Goal: Information Seeking & Learning: Learn about a topic

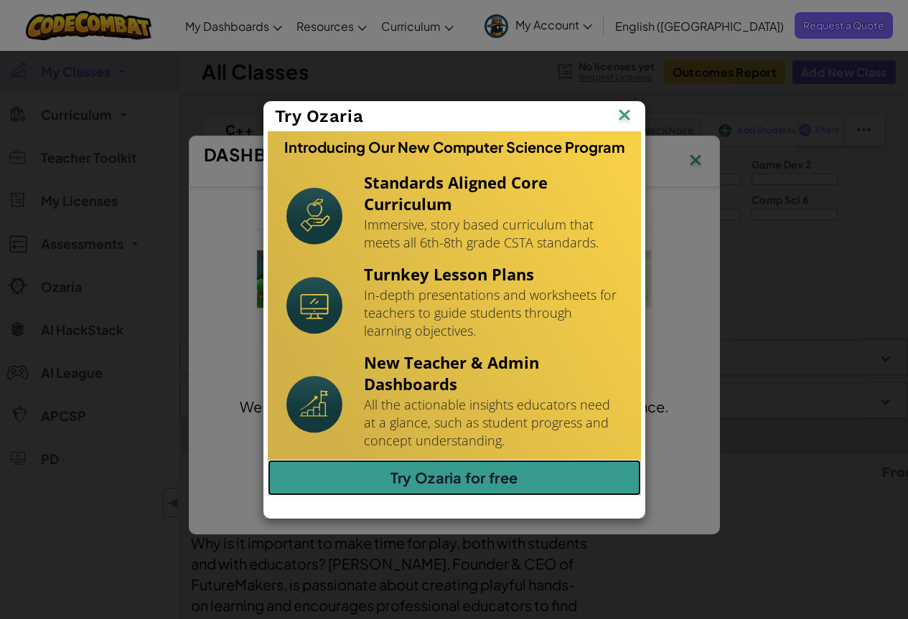
click at [451, 473] on link "Try Ozaria for free" at bounding box center [454, 478] width 373 height 36
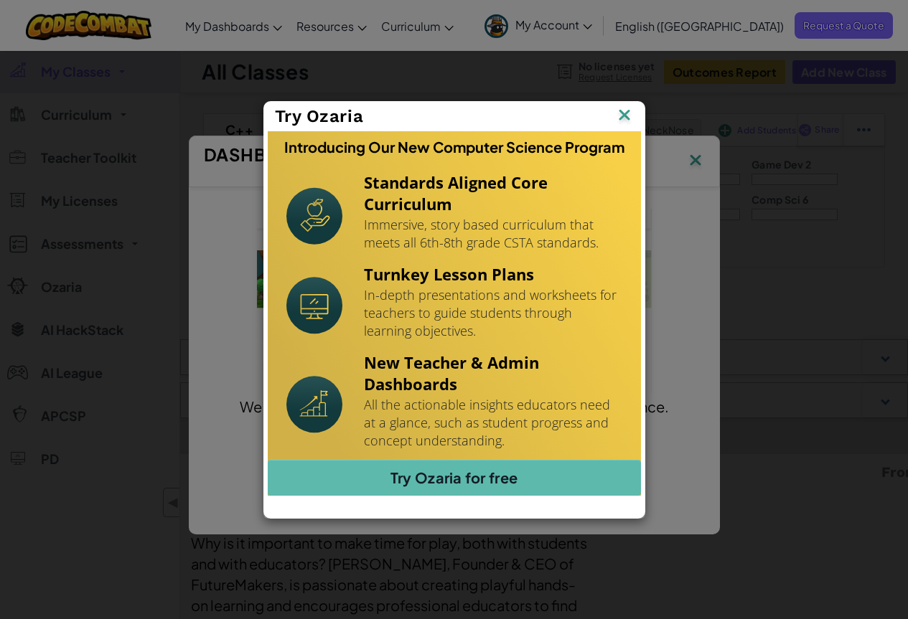
click at [0, 0] on img at bounding box center [0, 0] width 0 height 0
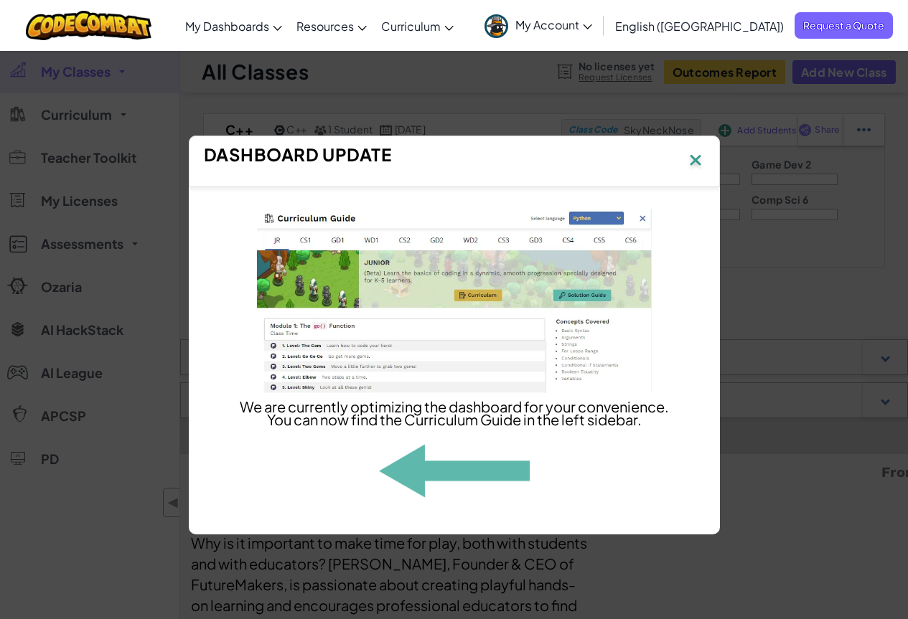
click at [699, 154] on img at bounding box center [695, 162] width 19 height 22
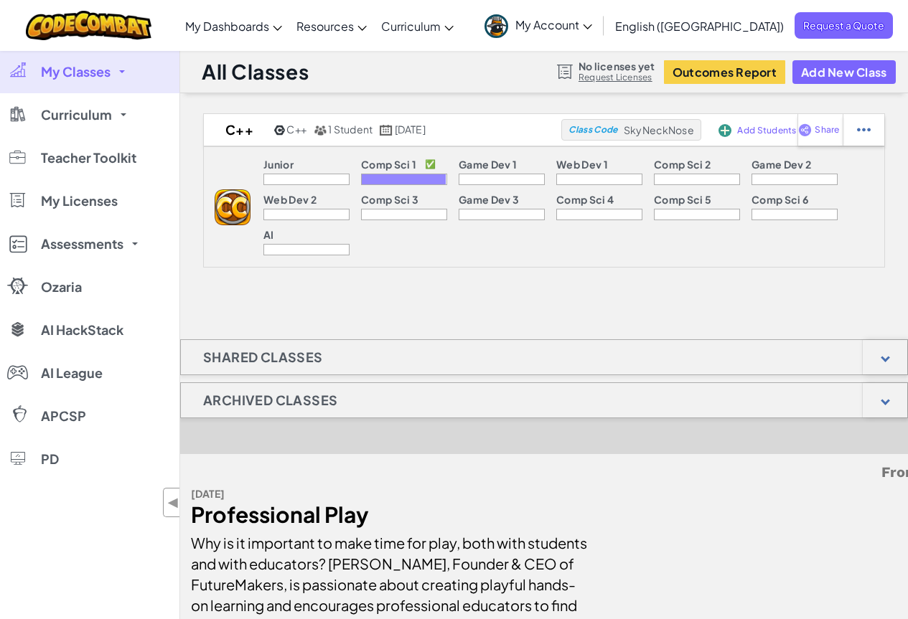
click at [122, 70] on span at bounding box center [122, 71] width 6 height 3
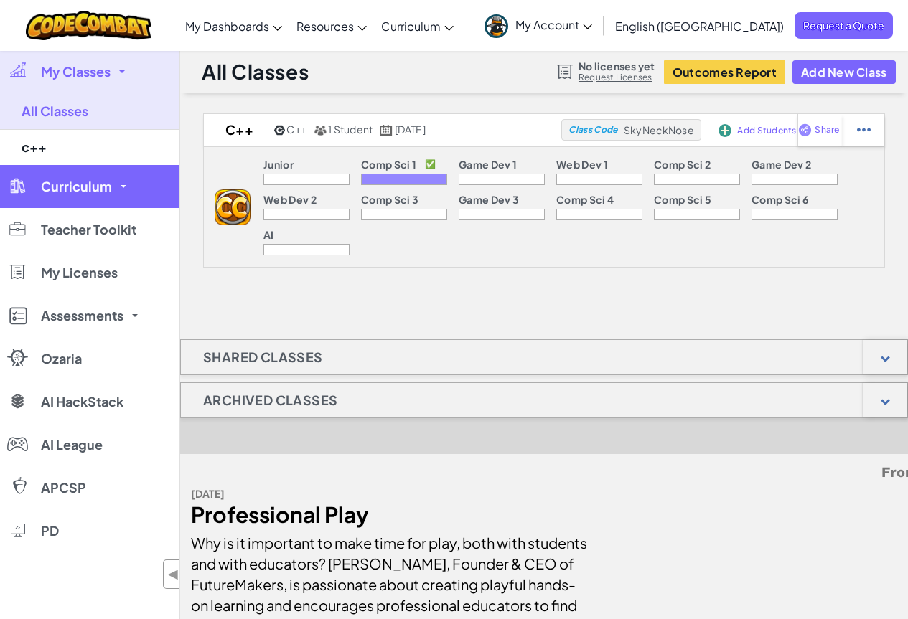
click at [125, 186] on link "Curriculum" at bounding box center [89, 186] width 179 height 43
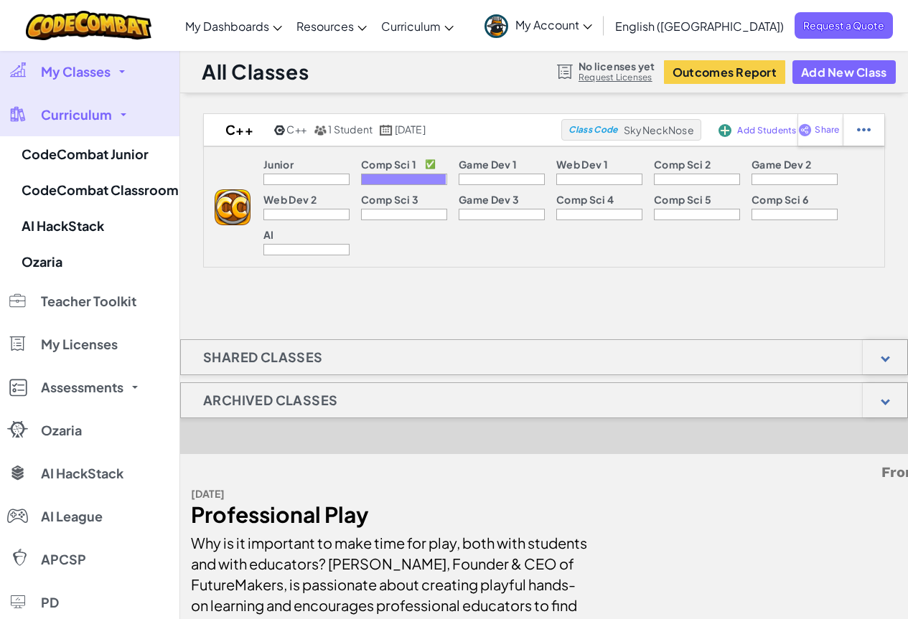
click at [129, 75] on link "My Classes" at bounding box center [89, 71] width 179 height 43
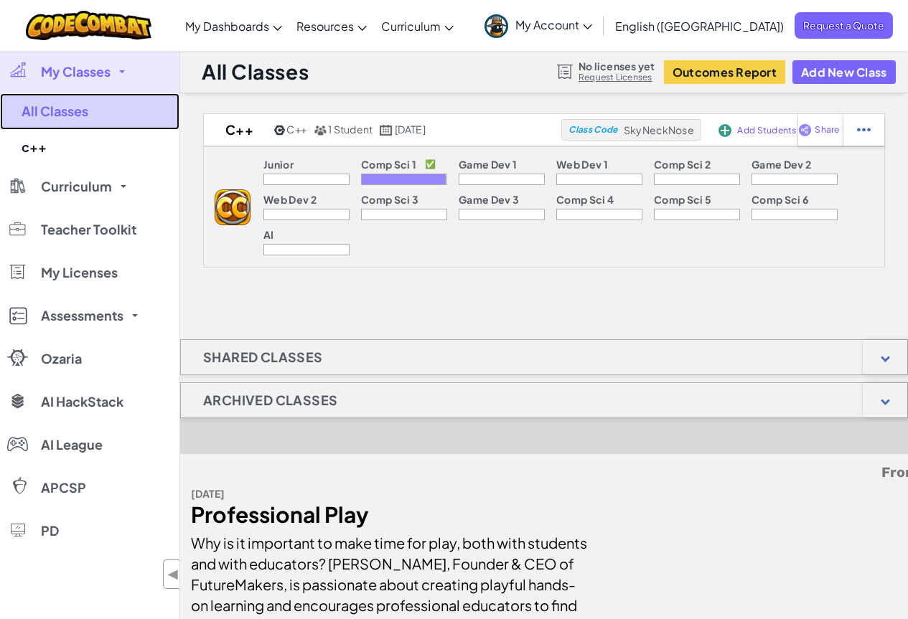
click at [76, 115] on link "All Classes" at bounding box center [89, 111] width 179 height 37
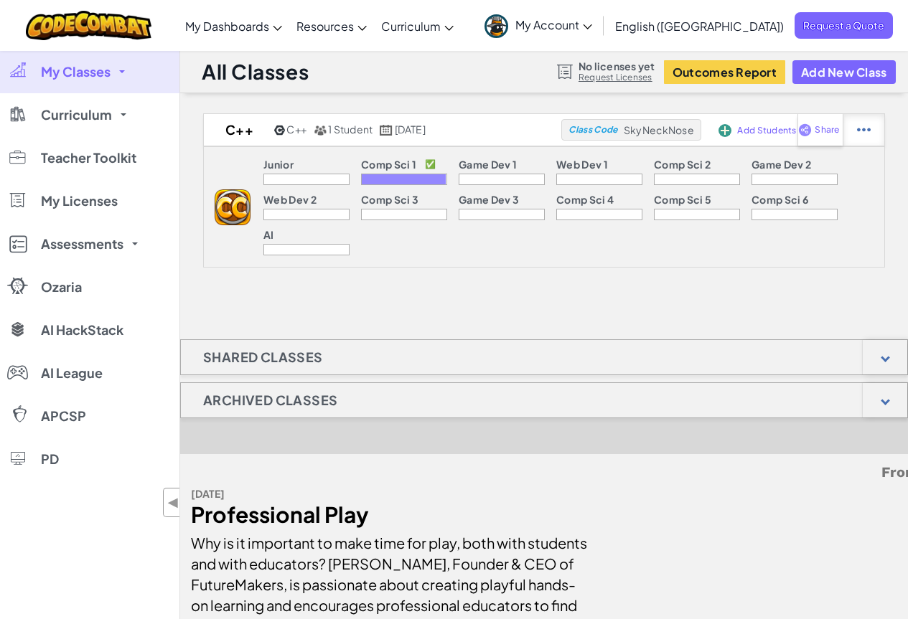
click at [870, 125] on img at bounding box center [864, 129] width 14 height 13
select select "cpp"
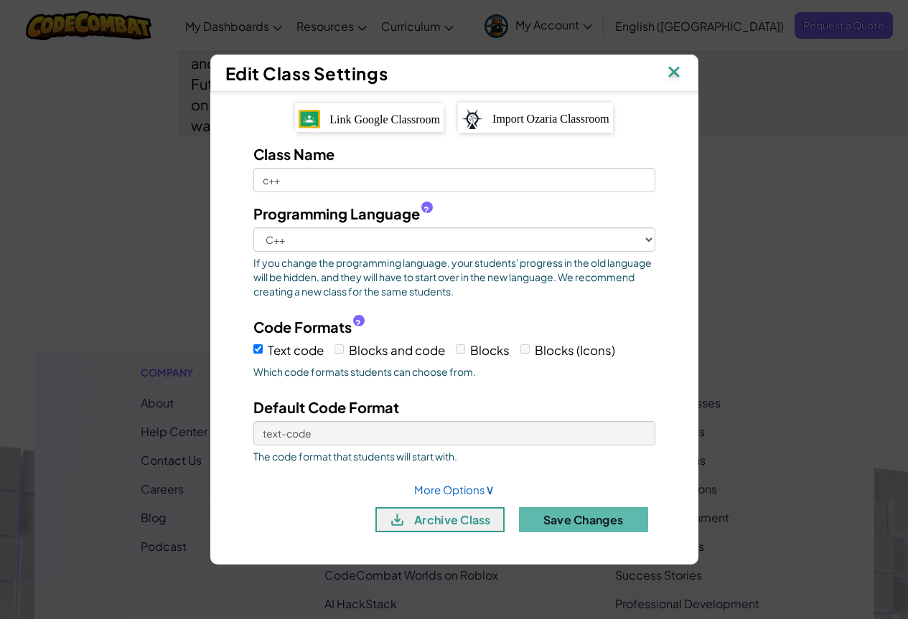
scroll to position [502, 0]
click at [489, 490] on span "∨" at bounding box center [489, 489] width 9 height 17
select select
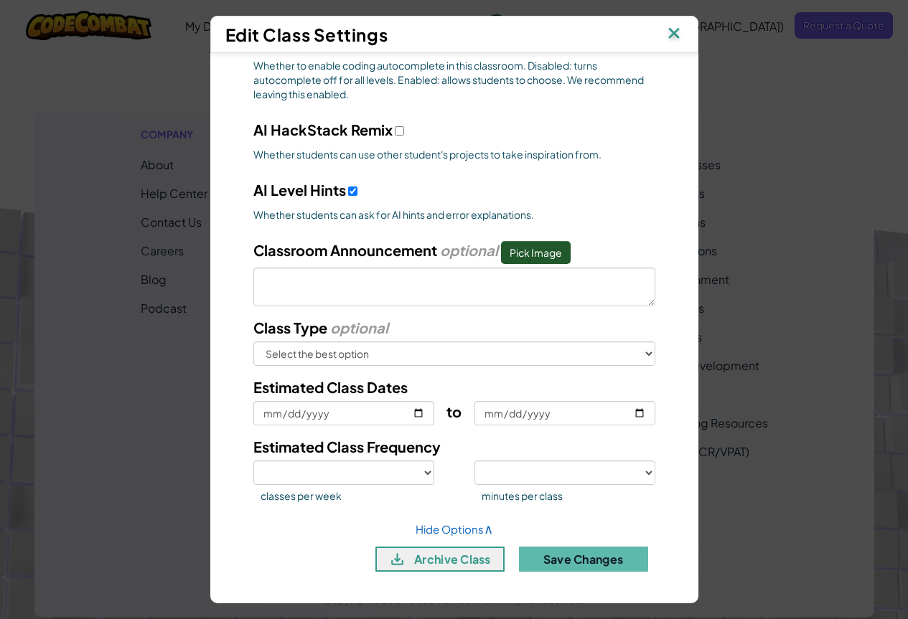
scroll to position [789, 0]
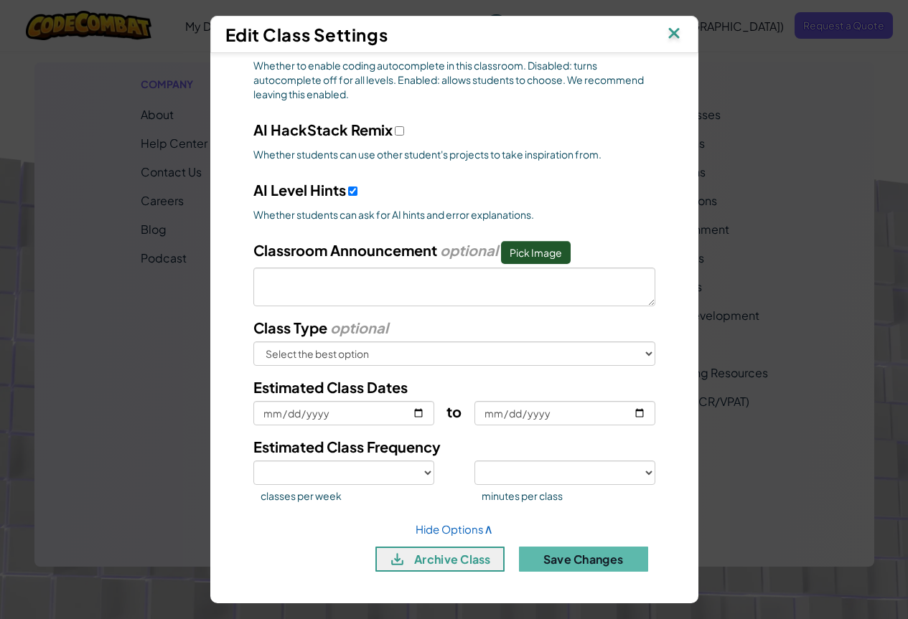
click at [681, 30] on img at bounding box center [673, 35] width 19 height 22
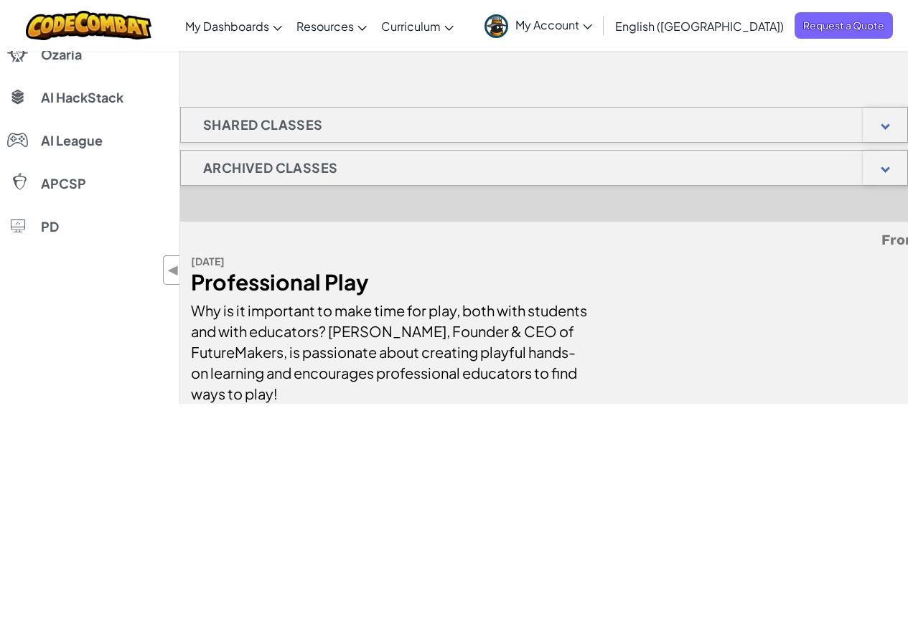
scroll to position [0, 0]
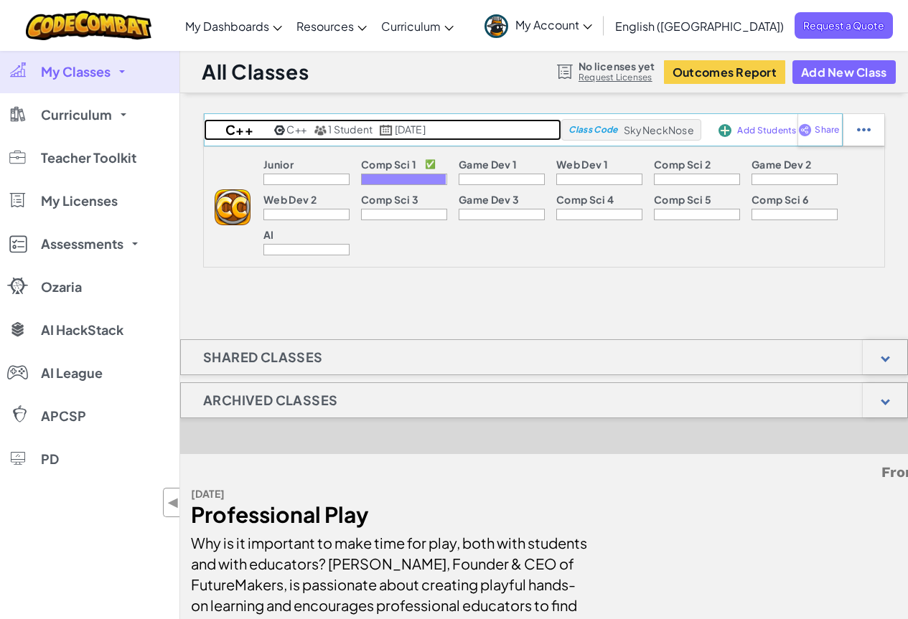
click at [220, 130] on h2 "c++" at bounding box center [237, 130] width 67 height 22
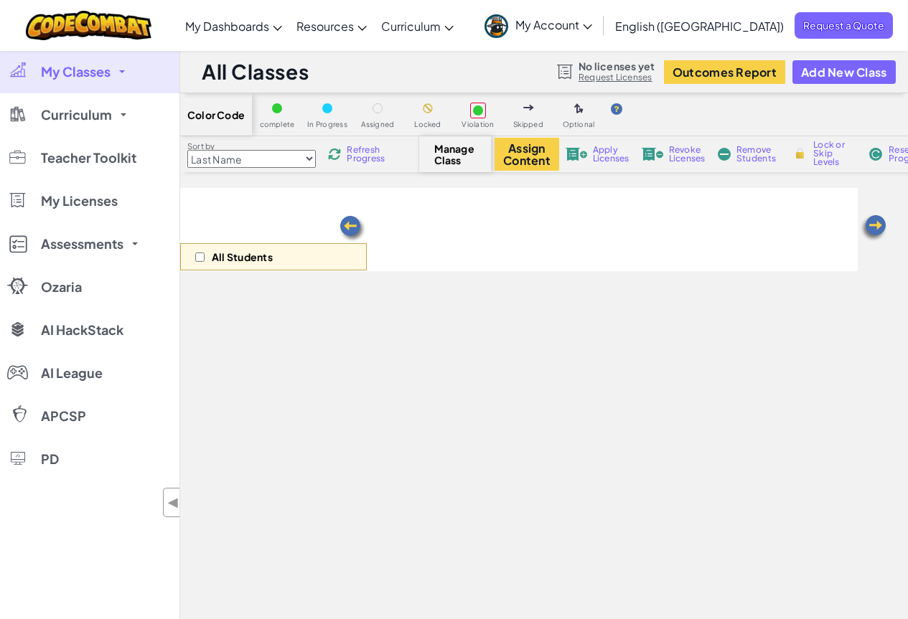
select select "560f1a9f22961295f9427742"
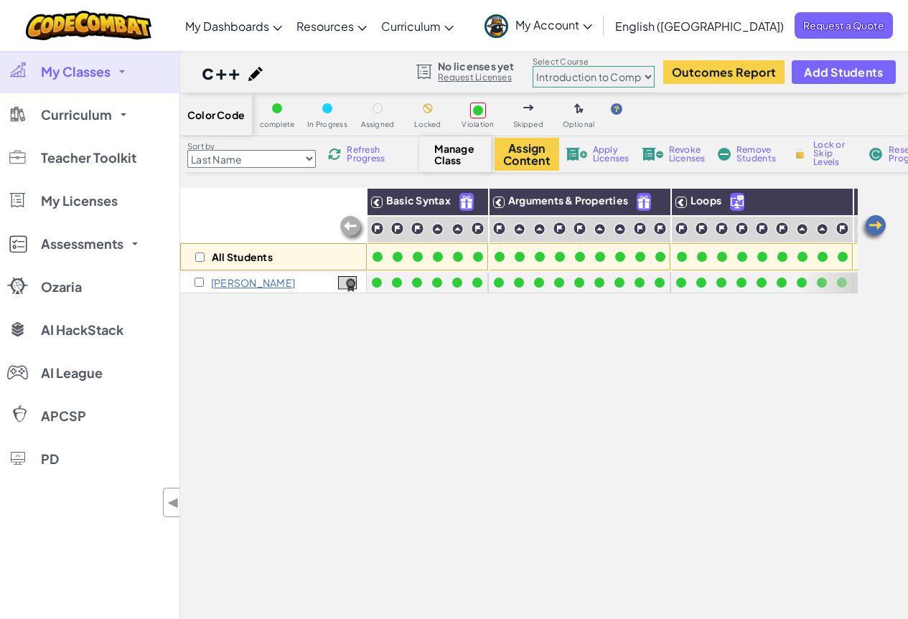
click at [258, 75] on img at bounding box center [255, 74] width 14 height 14
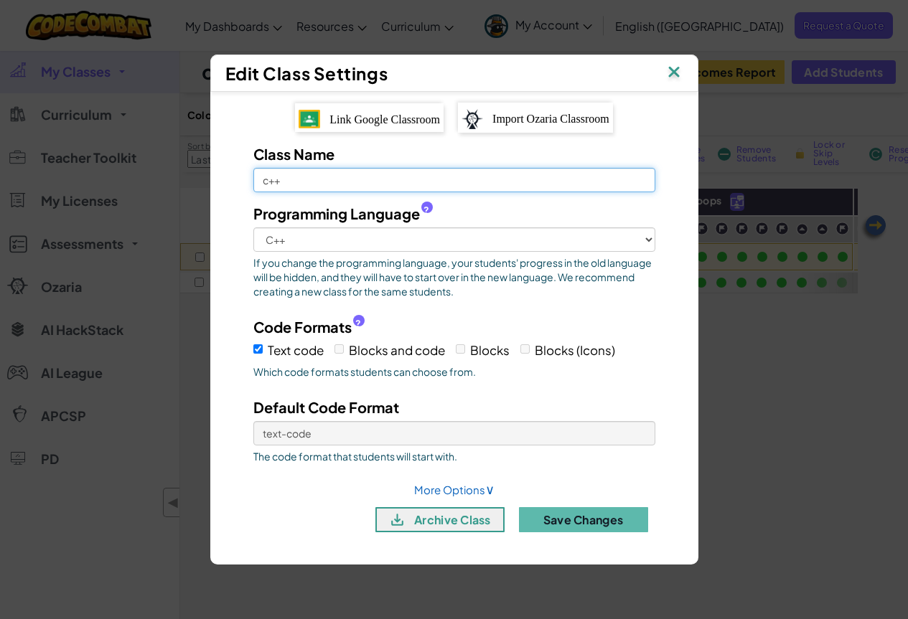
click at [367, 182] on input "c++" at bounding box center [454, 180] width 402 height 24
drag, startPoint x: 367, startPoint y: 182, endPoint x: 210, endPoint y: 187, distance: 157.2
click at [210, 187] on div "Link Google Classroom Import Ozaria Classroom Class Name c++ Programming Langua…" at bounding box center [454, 321] width 488 height 458
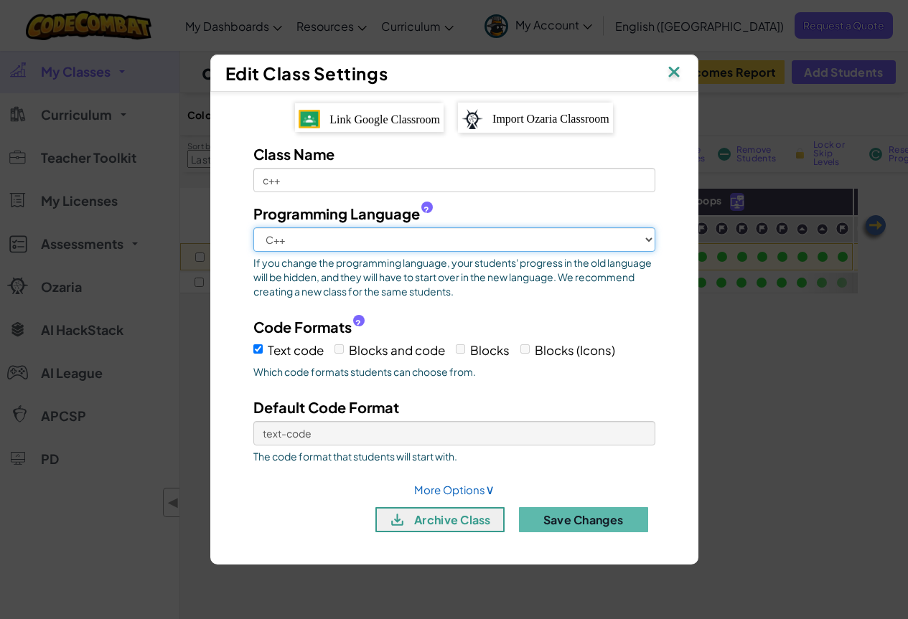
click at [646, 235] on select "Python (Default) JavaScript C++ Java (Experimental)" at bounding box center [454, 239] width 402 height 24
select select "python"
click at [253, 227] on select "Python (Default) JavaScript C++ Java (Experimental)" at bounding box center [454, 239] width 402 height 24
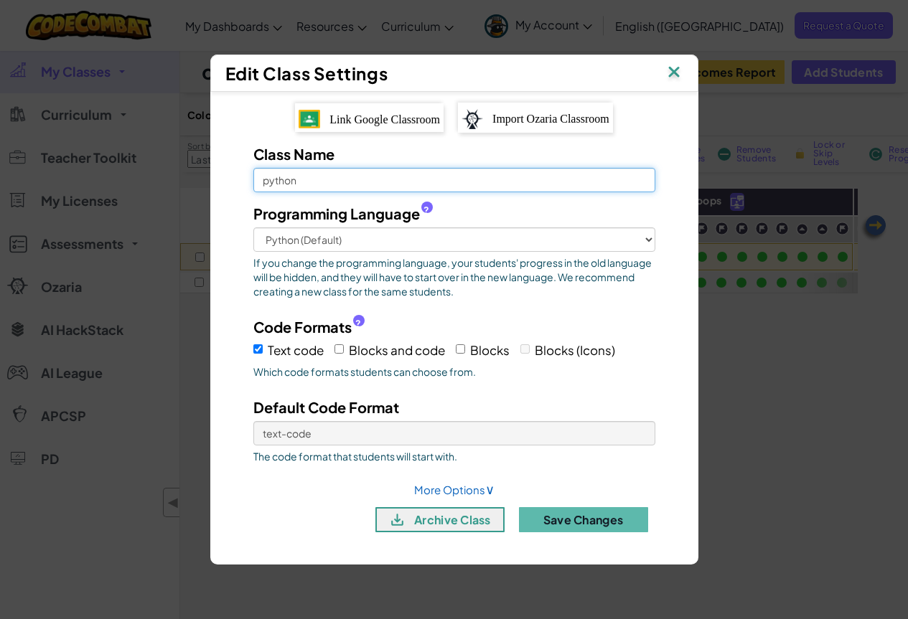
scroll to position [72, 0]
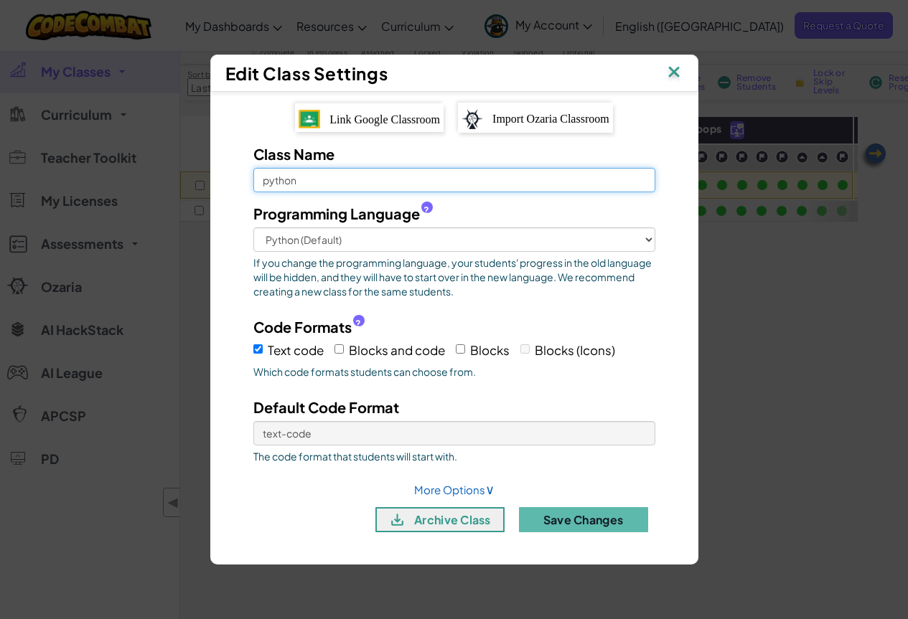
type input "python"
click at [337, 349] on input "Blocks and code" at bounding box center [338, 348] width 9 height 9
checkbox input "true"
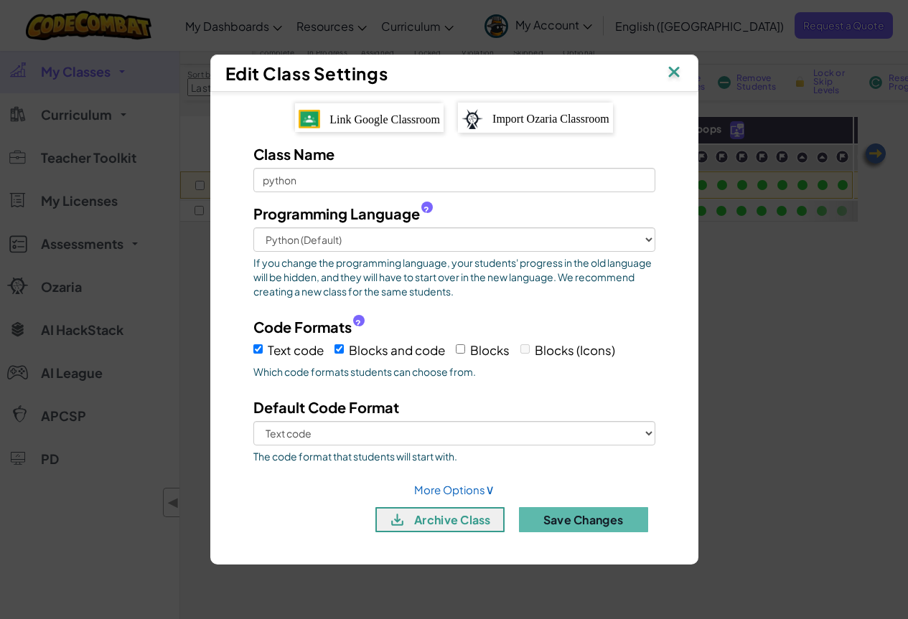
click at [470, 348] on span "Blocks" at bounding box center [489, 350] width 39 height 16
click at [465, 348] on input "Blocks" at bounding box center [460, 348] width 9 height 9
checkbox input "true"
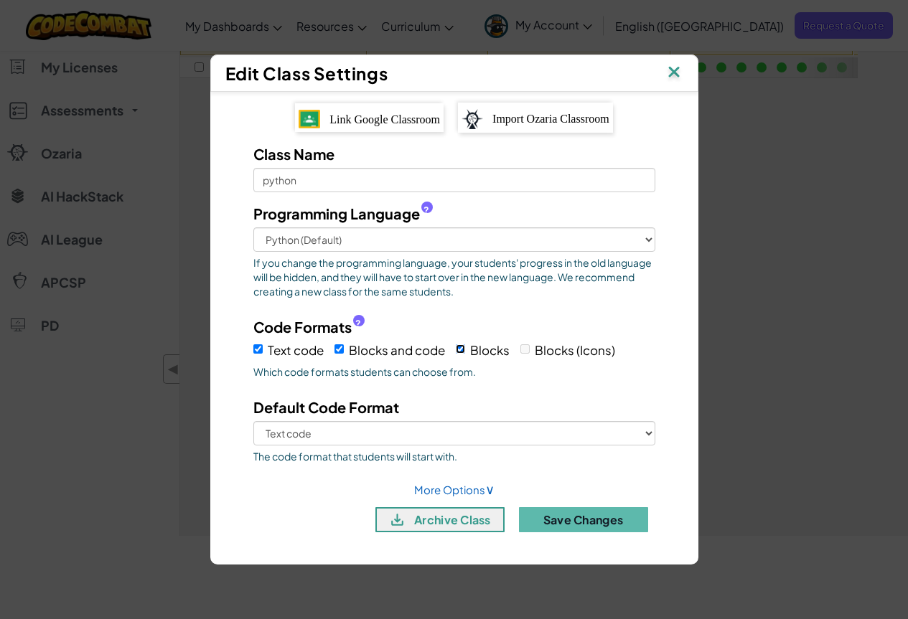
scroll to position [287, 0]
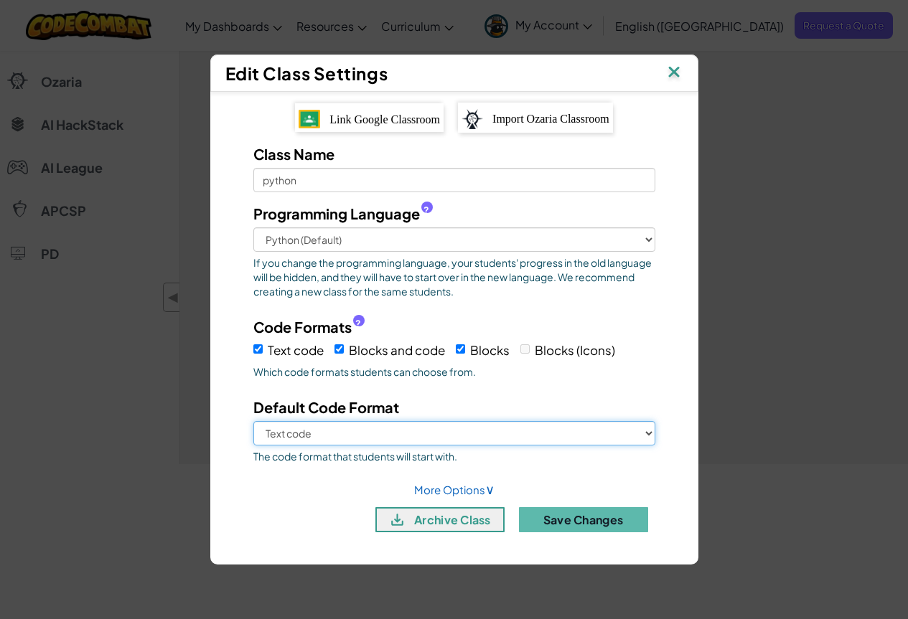
click at [647, 433] on select "Text code Blocks and code Blocks" at bounding box center [454, 433] width 402 height 24
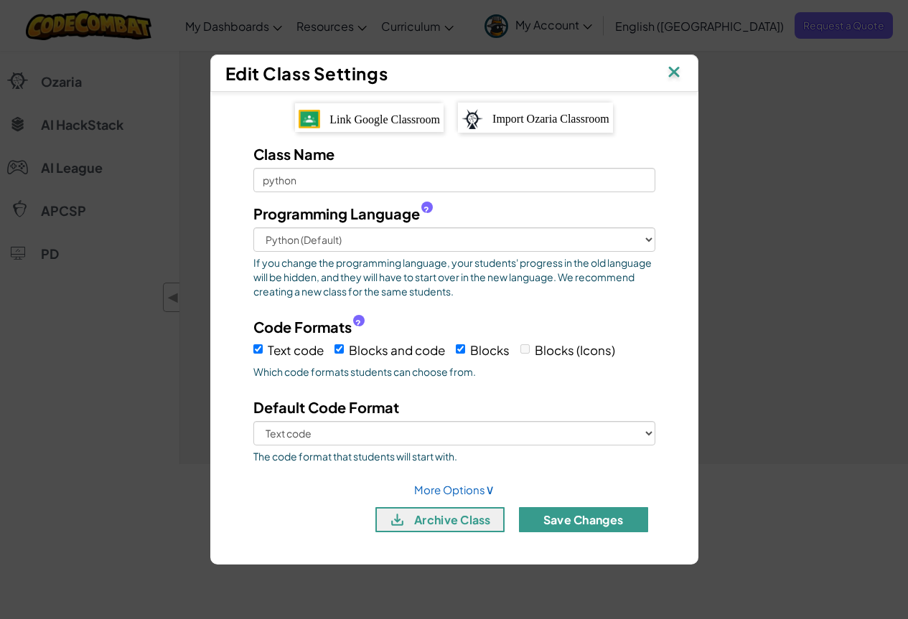
click at [584, 518] on button "Save Changes" at bounding box center [583, 519] width 129 height 25
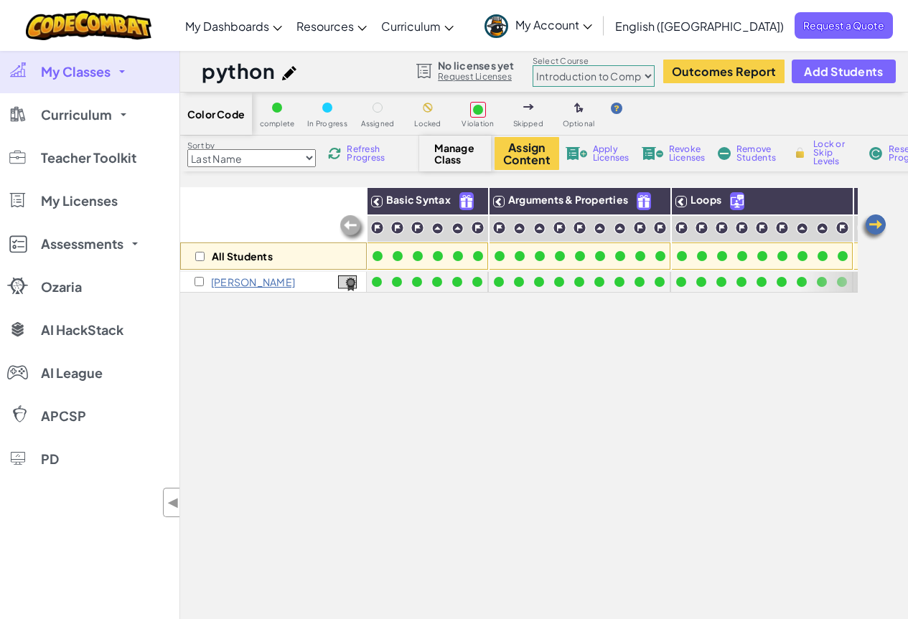
scroll to position [0, 0]
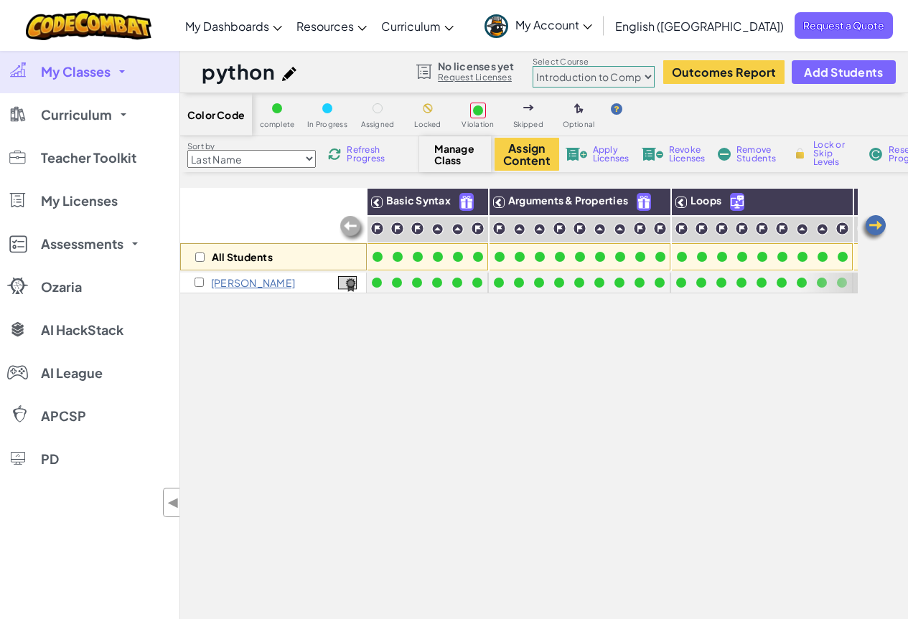
click at [79, 72] on span "My Classes" at bounding box center [76, 71] width 70 height 13
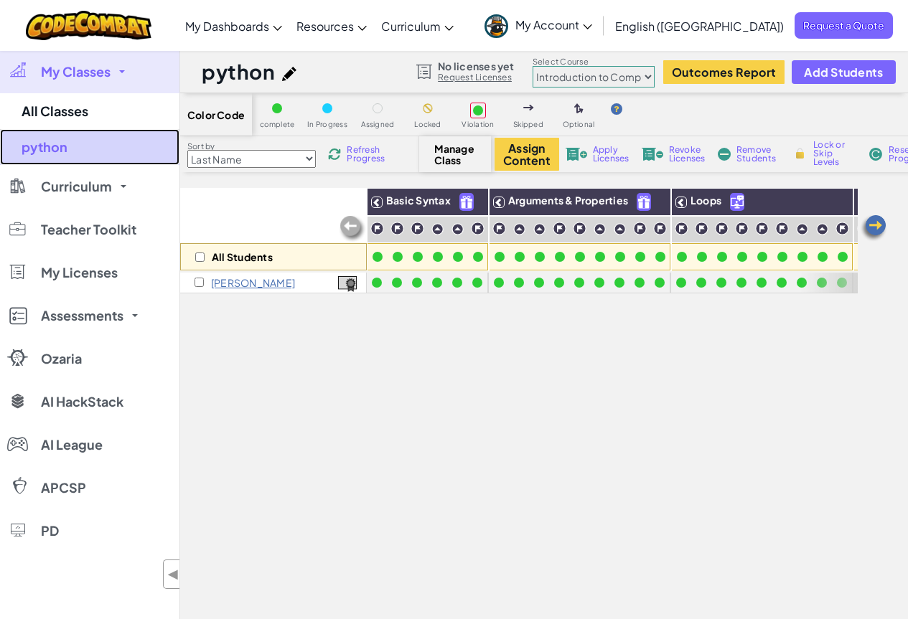
click at [47, 146] on link "python" at bounding box center [89, 147] width 179 height 36
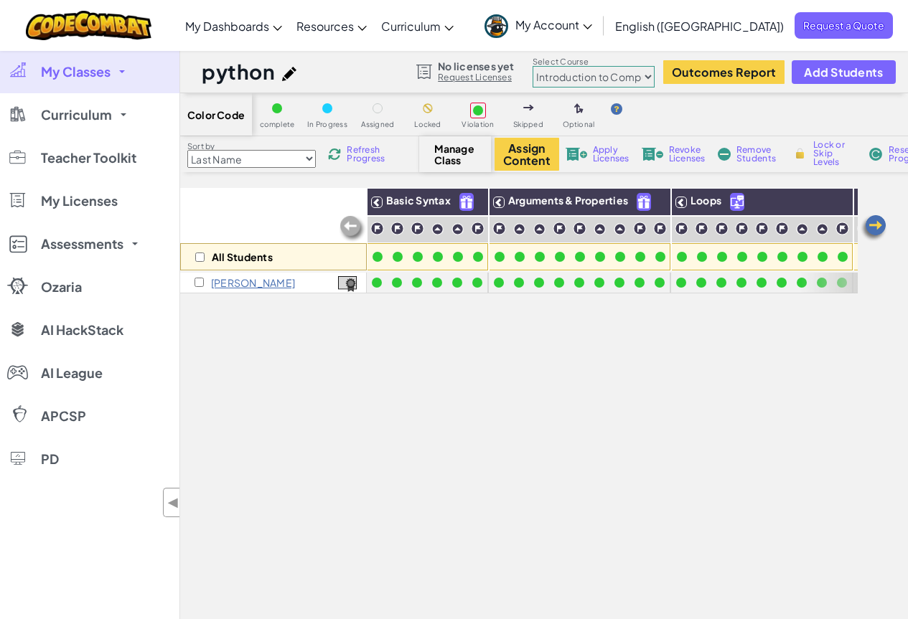
click at [55, 71] on span "My Classes" at bounding box center [76, 71] width 70 height 13
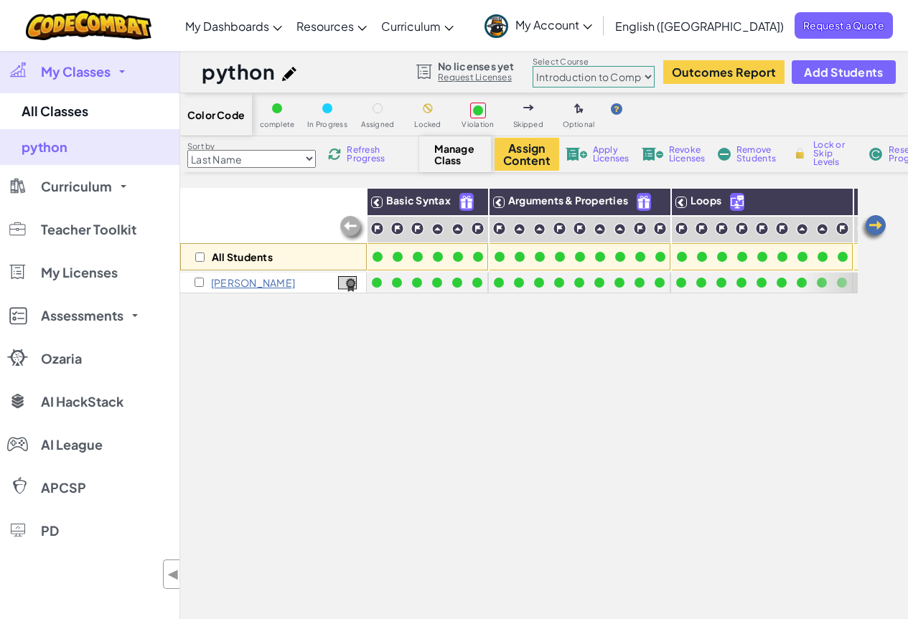
click at [80, 67] on span "My Classes" at bounding box center [76, 71] width 70 height 13
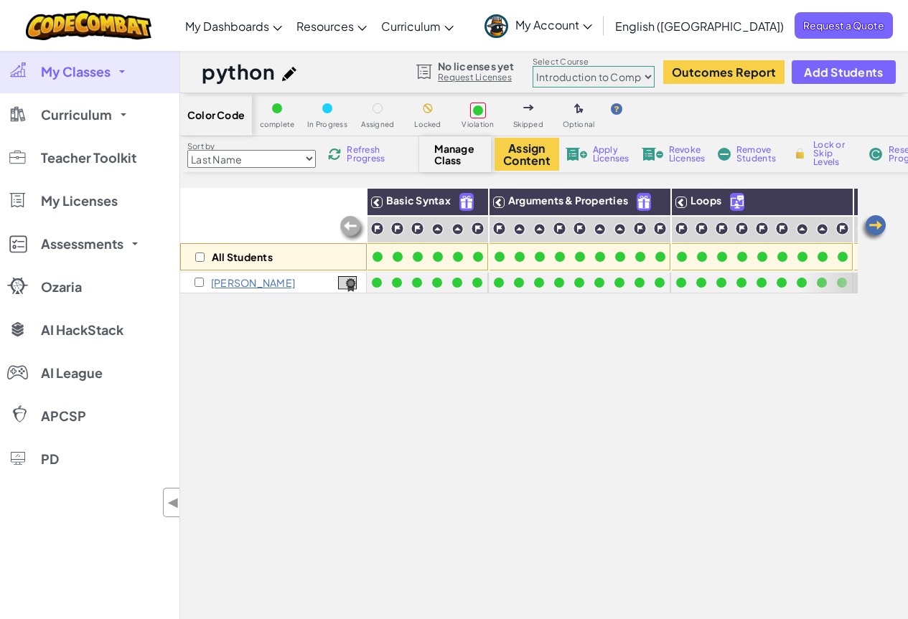
click at [248, 73] on h1 "python" at bounding box center [238, 71] width 73 height 27
click at [877, 226] on img at bounding box center [873, 228] width 29 height 29
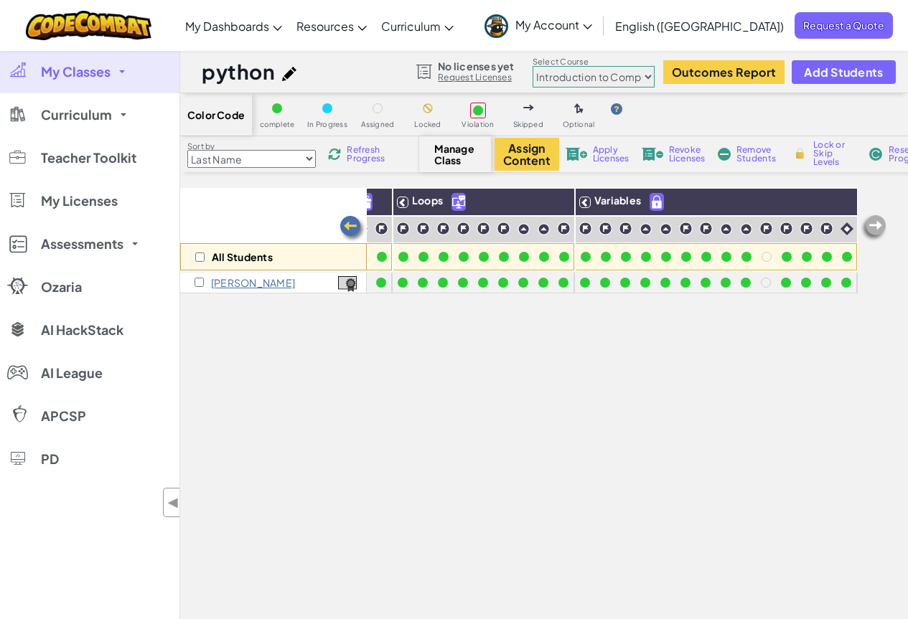
click at [877, 226] on img at bounding box center [873, 228] width 29 height 29
click at [352, 227] on img at bounding box center [352, 229] width 29 height 29
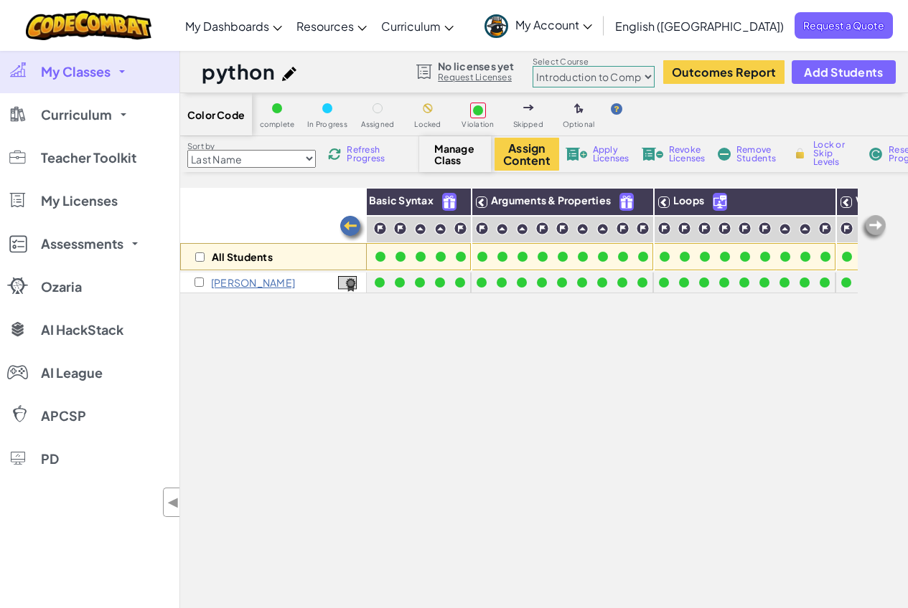
scroll to position [0, 2]
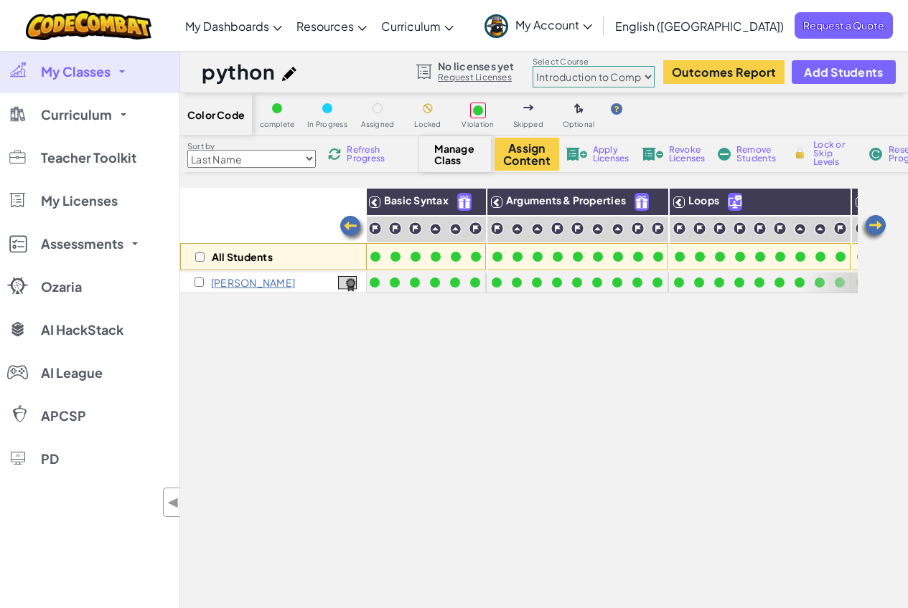
click at [352, 227] on img at bounding box center [352, 229] width 29 height 29
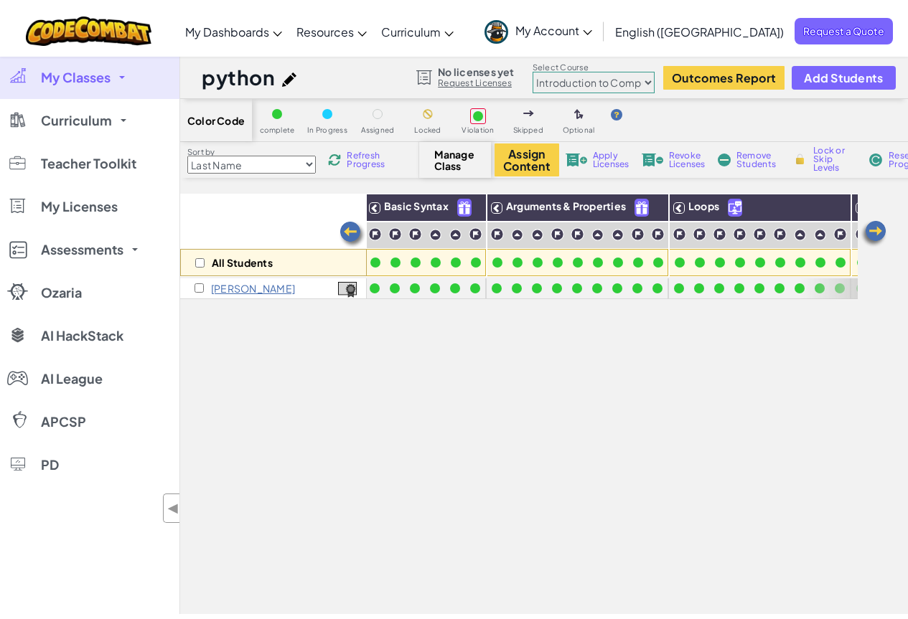
scroll to position [0, 0]
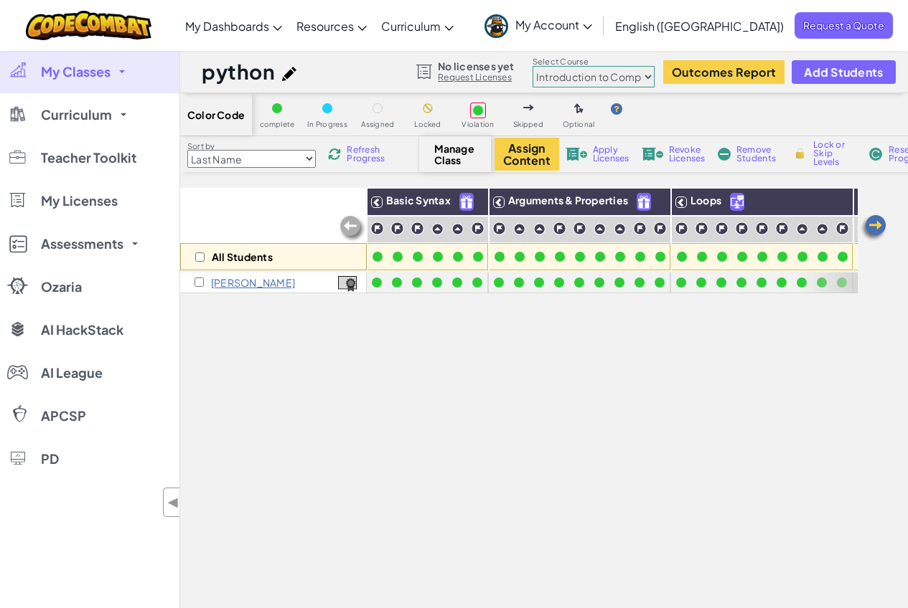
click at [276, 110] on div at bounding box center [277, 108] width 10 height 10
click at [339, 110] on div "In Progress" at bounding box center [327, 114] width 36 height 28
click at [83, 73] on span "My Classes" at bounding box center [76, 71] width 70 height 13
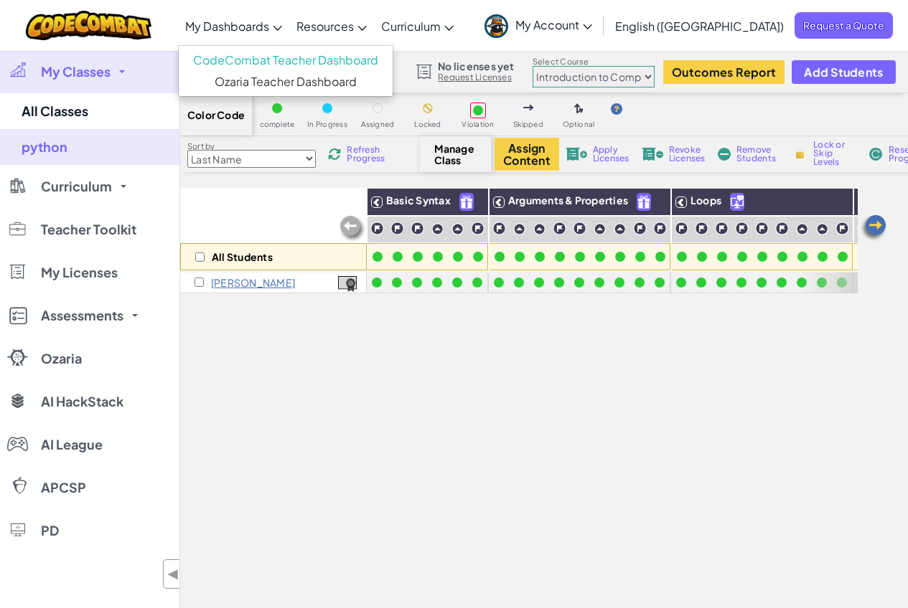
click at [266, 29] on span "My Dashboards" at bounding box center [227, 26] width 84 height 15
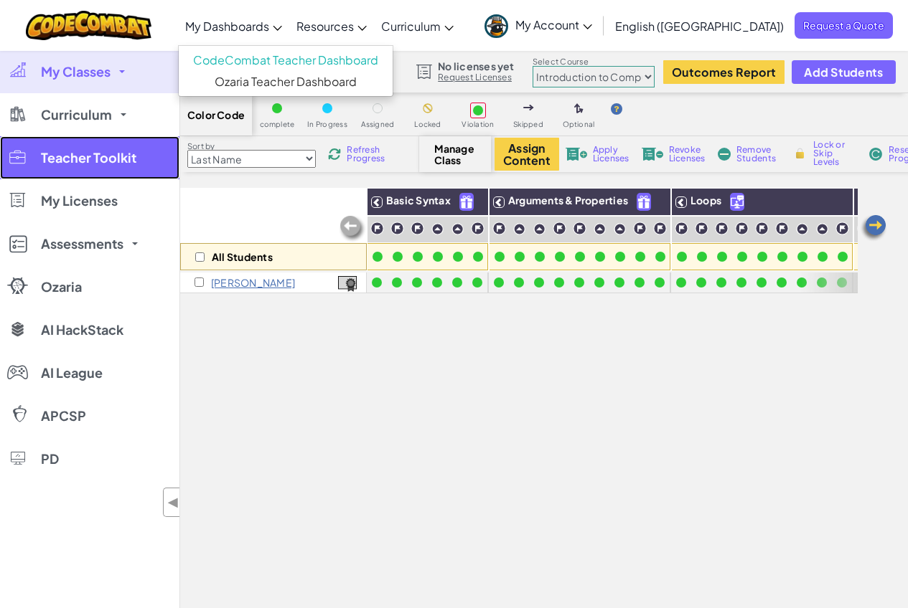
click at [89, 154] on span "Teacher Toolkit" at bounding box center [88, 157] width 95 height 13
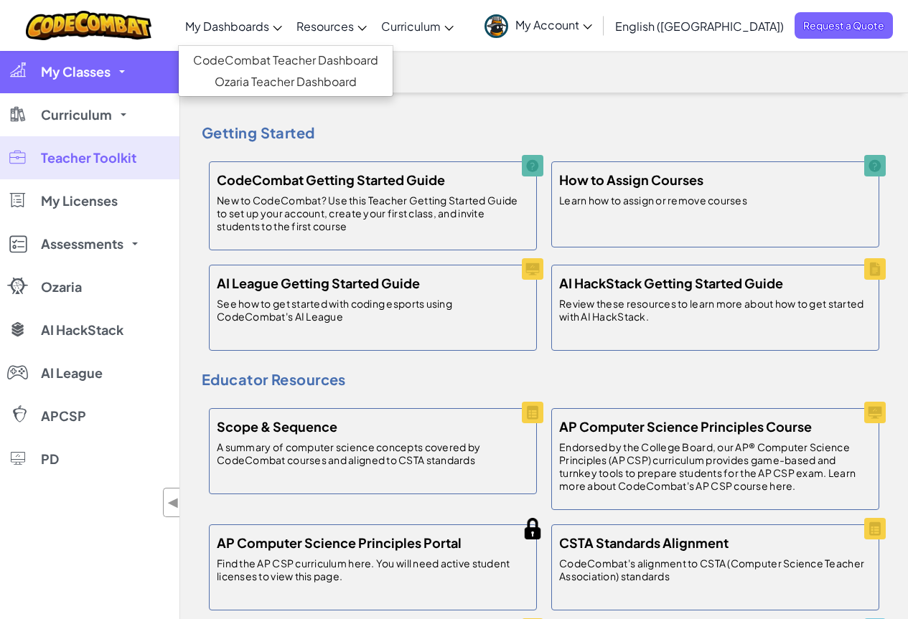
click at [70, 67] on span "My Classes" at bounding box center [76, 71] width 70 height 13
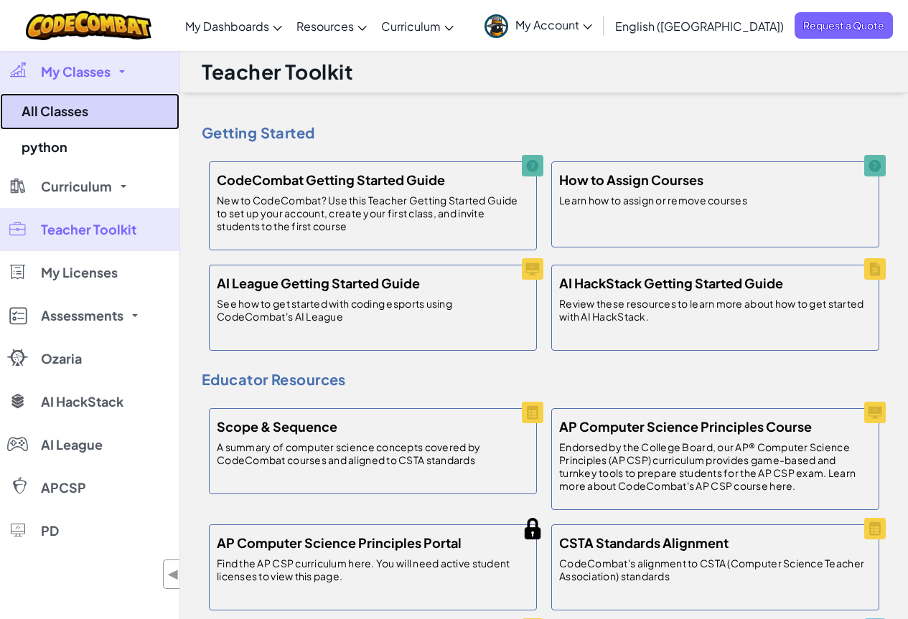
click at [59, 113] on link "All Classes" at bounding box center [89, 111] width 179 height 37
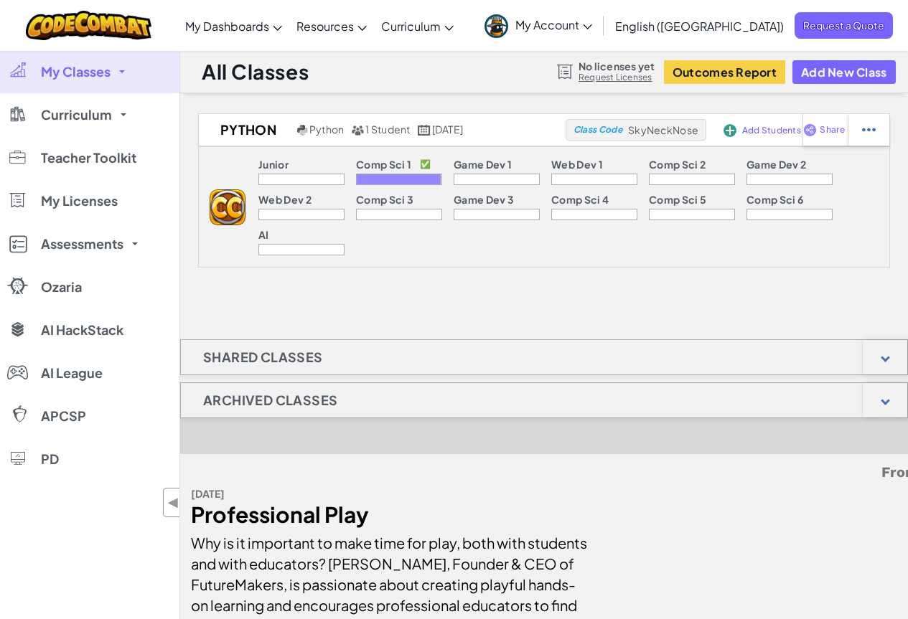
click at [69, 72] on span "My Classes" at bounding box center [76, 71] width 70 height 13
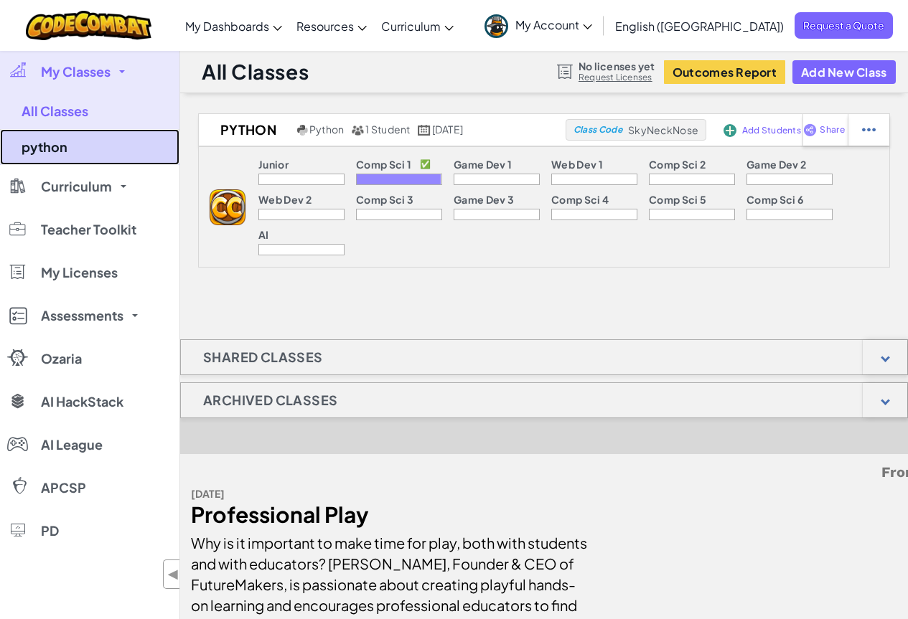
click at [43, 153] on link "python" at bounding box center [89, 147] width 179 height 36
select select "560f1a9f22961295f9427742"
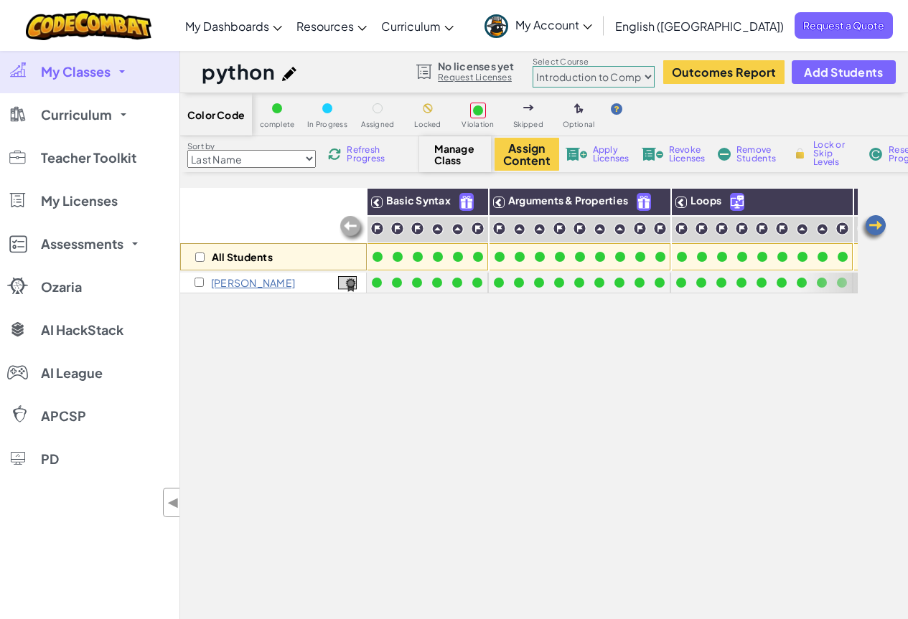
click at [237, 283] on p "Mohamed s" at bounding box center [253, 282] width 84 height 11
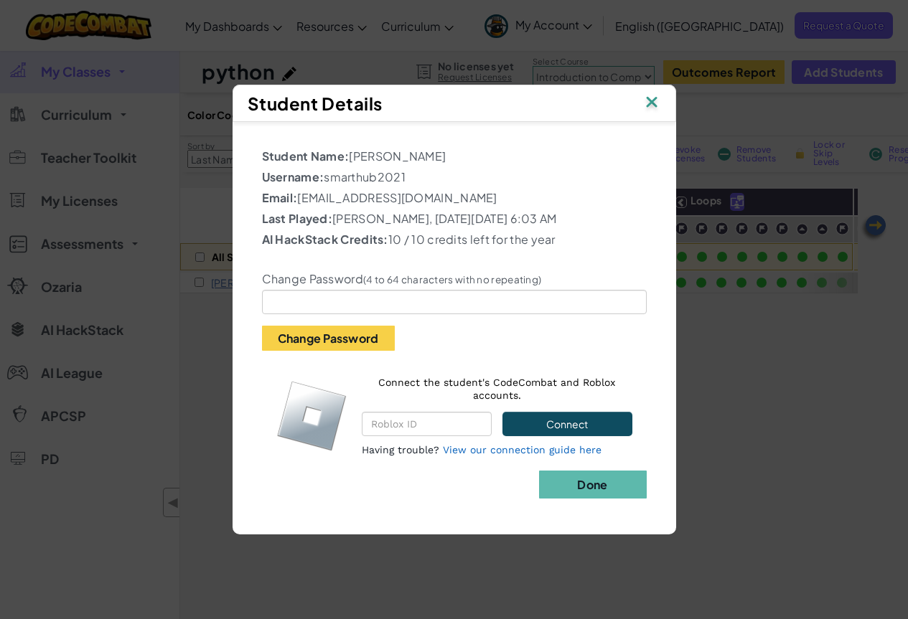
click at [654, 99] on img at bounding box center [651, 104] width 19 height 22
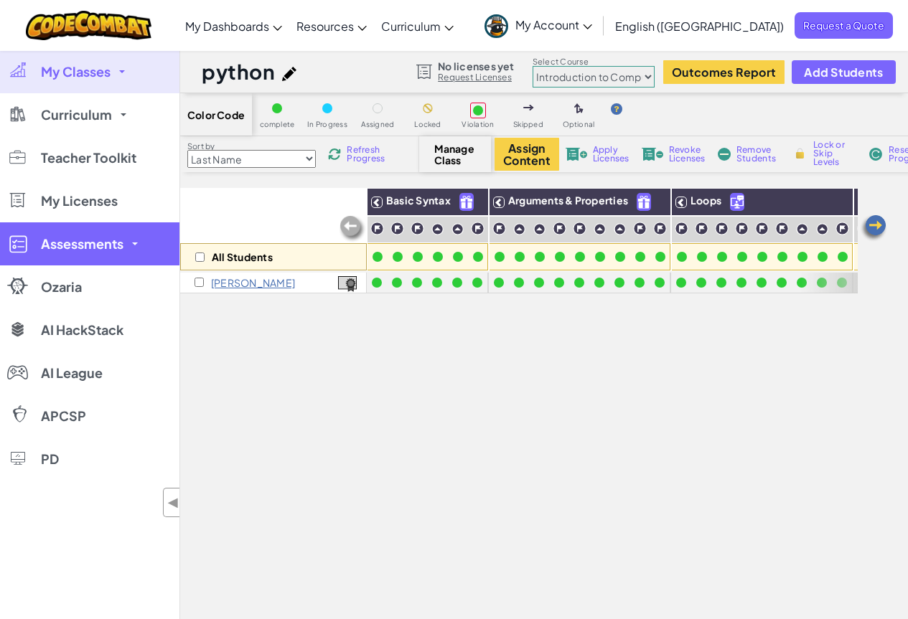
click at [144, 243] on link "Assessments" at bounding box center [89, 243] width 179 height 43
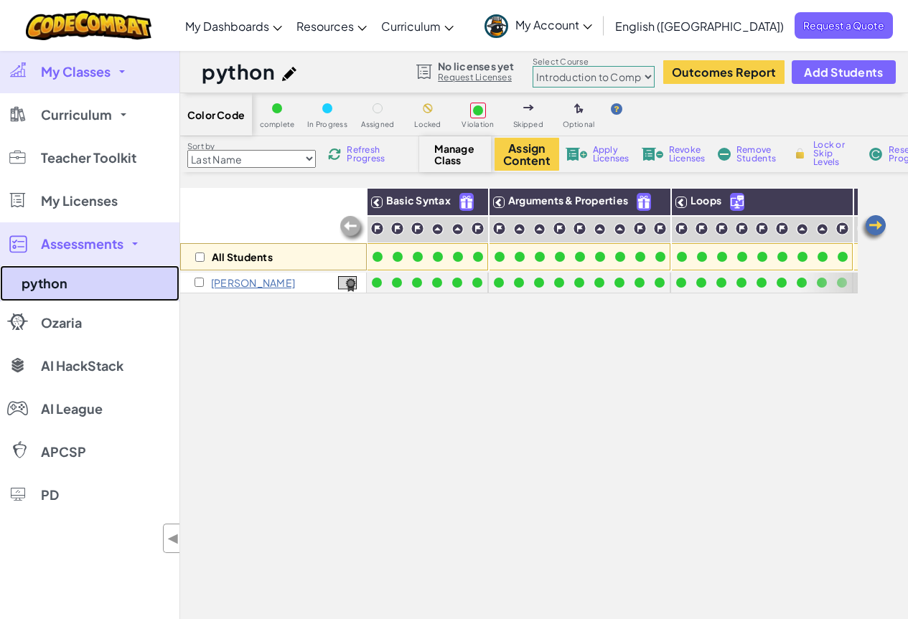
click at [67, 281] on link "python" at bounding box center [89, 283] width 179 height 36
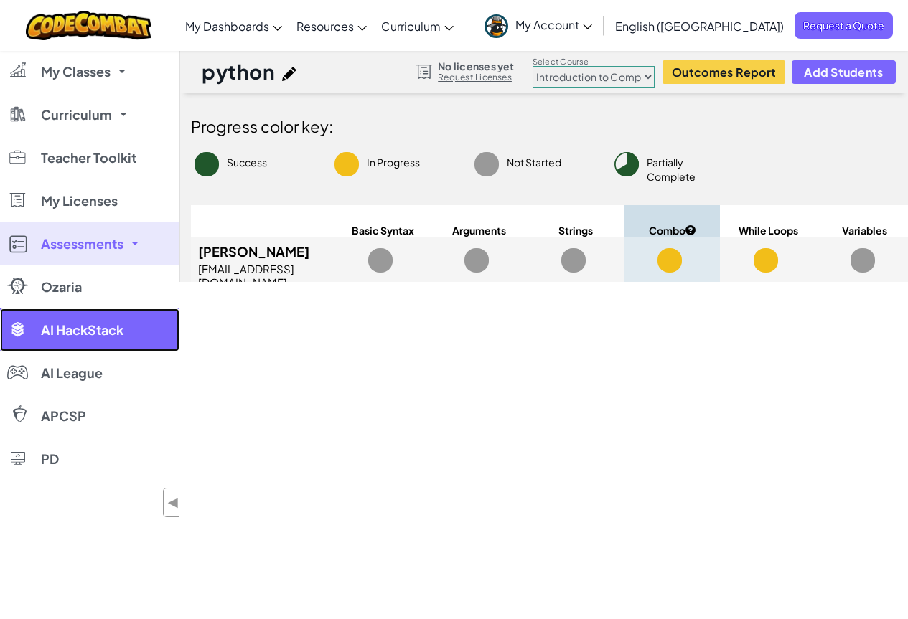
click at [132, 331] on link "AI HackStack" at bounding box center [89, 330] width 179 height 43
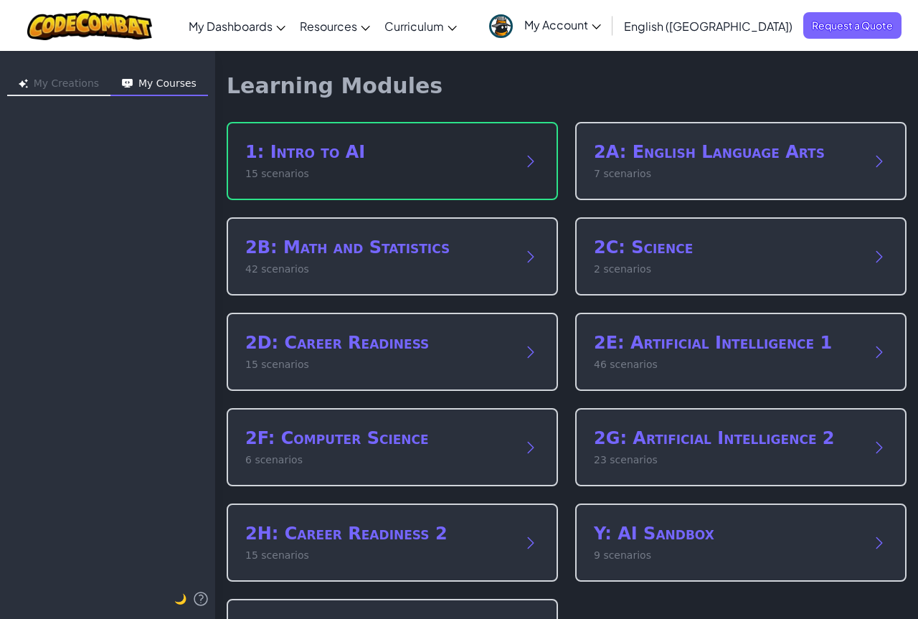
click at [333, 153] on h2 "1: Intro to AI" at bounding box center [377, 152] width 265 height 23
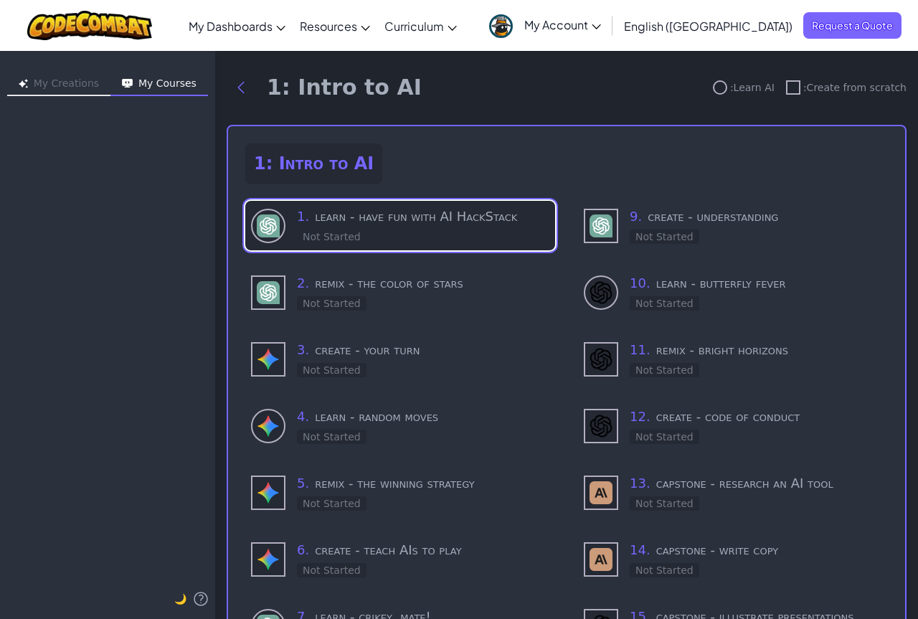
click at [400, 214] on h3 "1 . learn - have fun with AI HackStack" at bounding box center [423, 217] width 253 height 20
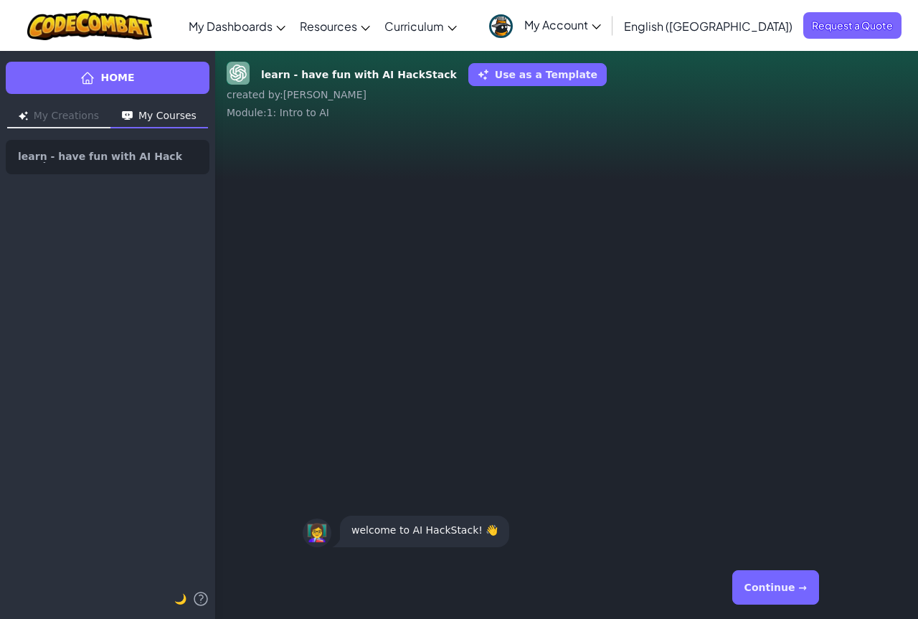
click at [784, 588] on button "Continue →" at bounding box center [776, 587] width 87 height 34
click at [786, 587] on button "Continue →" at bounding box center [776, 587] width 87 height 34
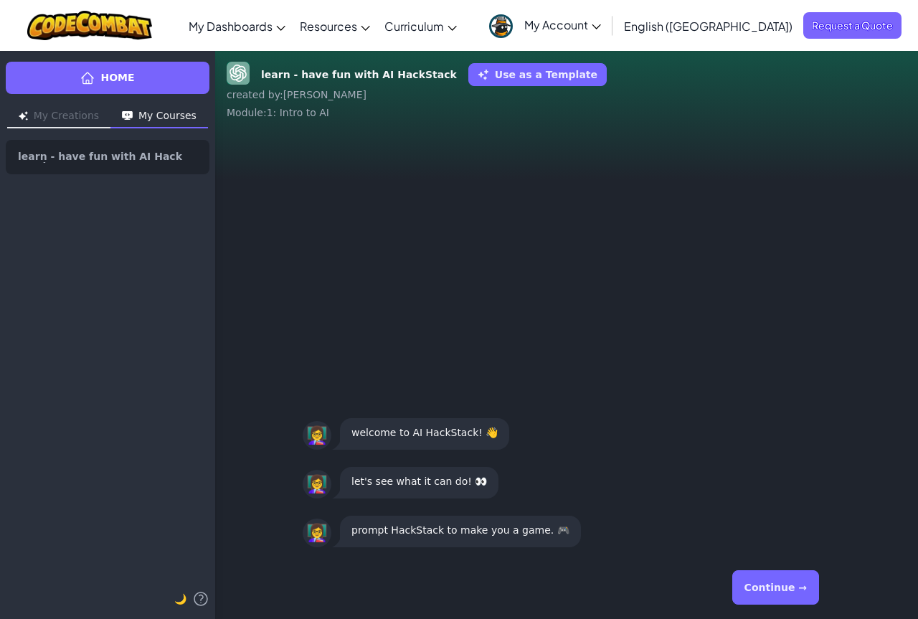
click at [789, 587] on button "Continue →" at bounding box center [776, 587] width 87 height 34
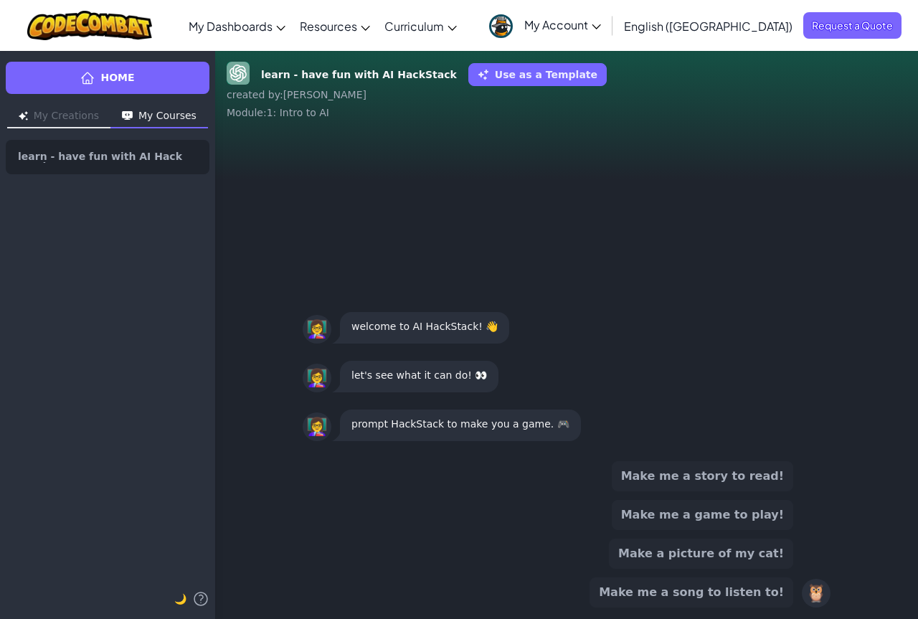
click at [690, 521] on button "Make me a game to play!" at bounding box center [703, 515] width 182 height 30
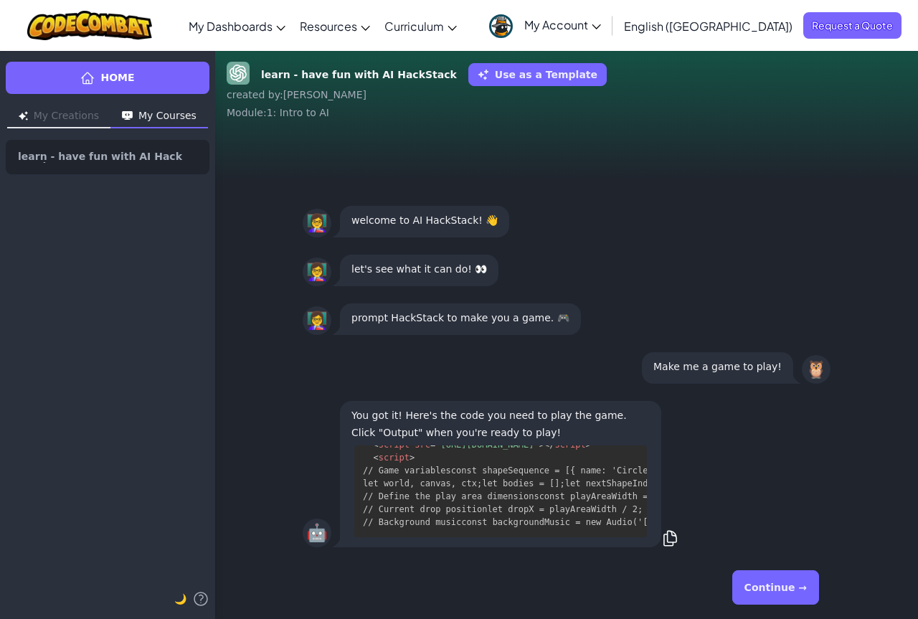
scroll to position [2480, 0]
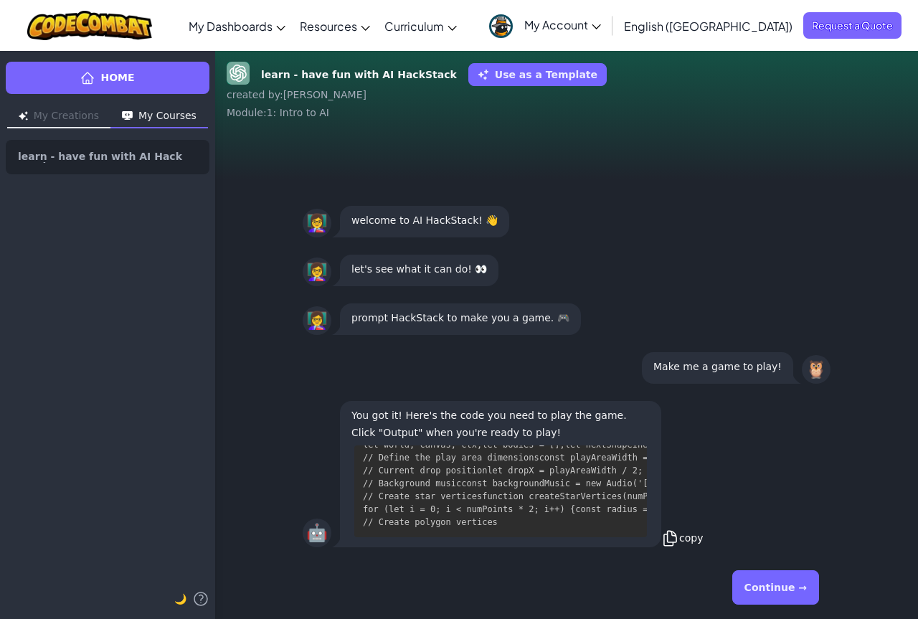
click at [674, 540] on icon at bounding box center [671, 539] width 18 height 18
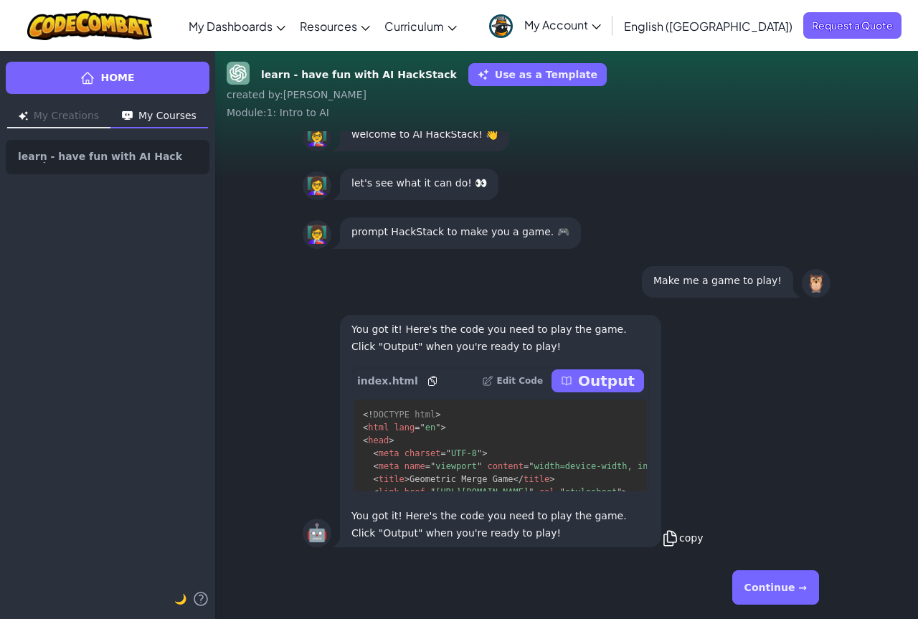
click at [667, 541] on icon at bounding box center [671, 539] width 18 height 18
click at [610, 384] on p "Output" at bounding box center [606, 381] width 57 height 20
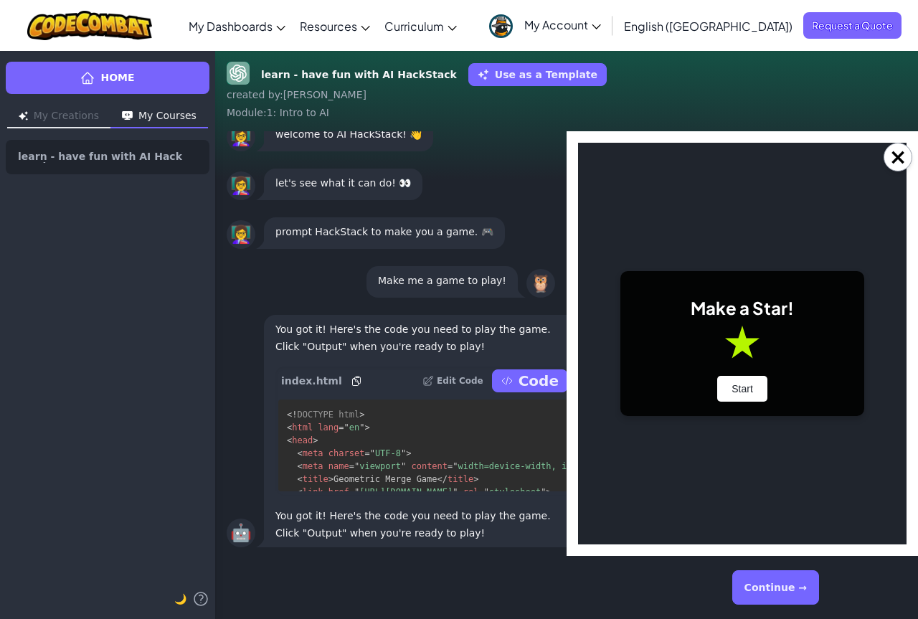
scroll to position [0, 0]
click at [743, 391] on button "Start" at bounding box center [743, 389] width 50 height 26
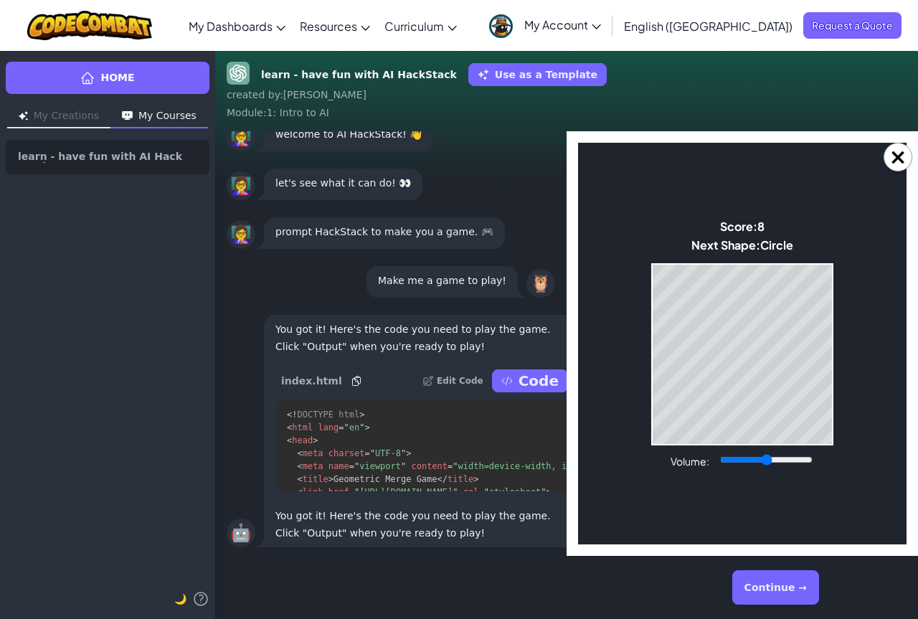
click at [648, 410] on body "Make a Star! Start Score: 8 Next Shape: Circle Game Over Your stack reached the…" at bounding box center [742, 344] width 329 height 402
click at [786, 593] on button "Continue →" at bounding box center [776, 587] width 87 height 34
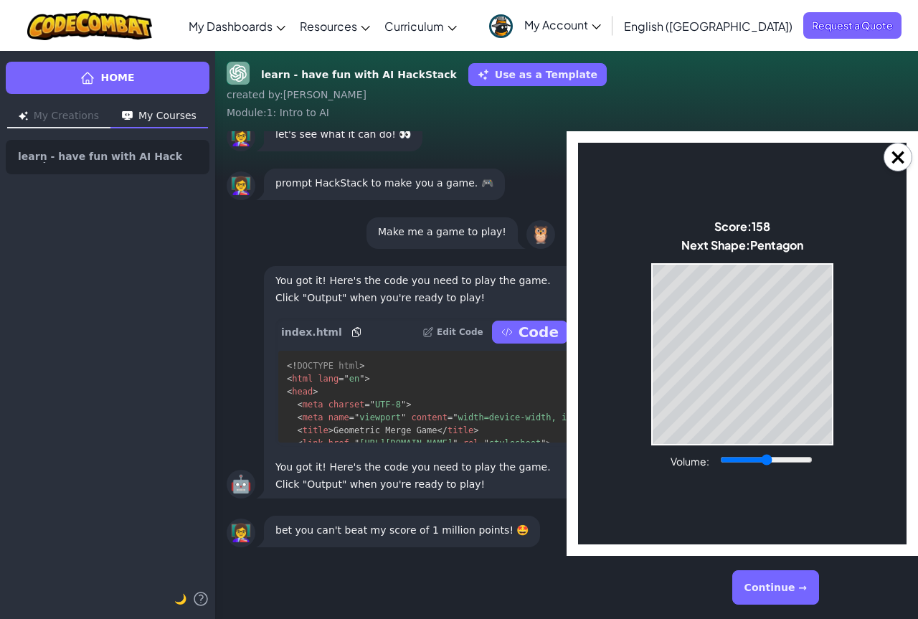
click at [801, 590] on button "Continue →" at bounding box center [776, 587] width 87 height 34
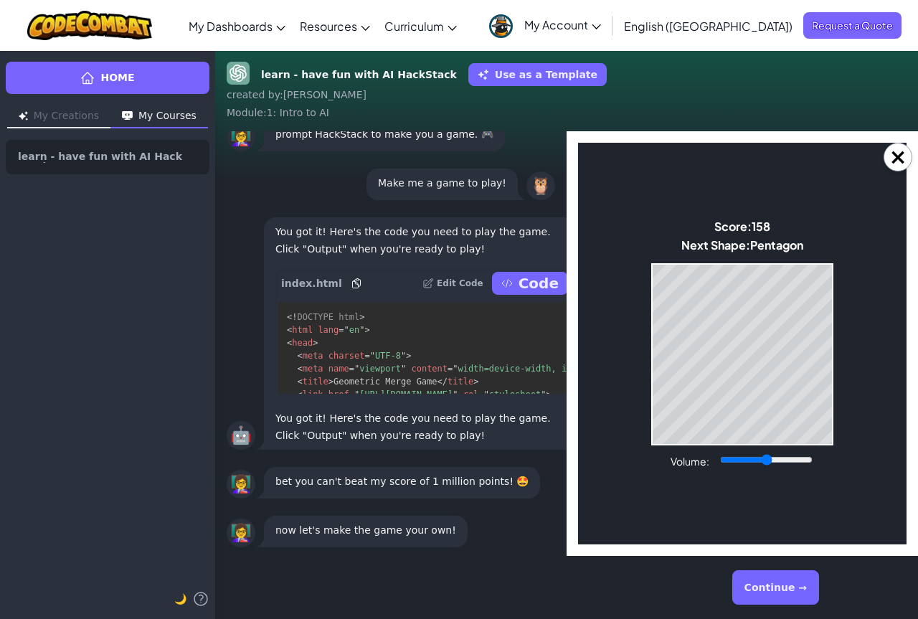
click at [771, 588] on button "Continue →" at bounding box center [776, 587] width 87 height 34
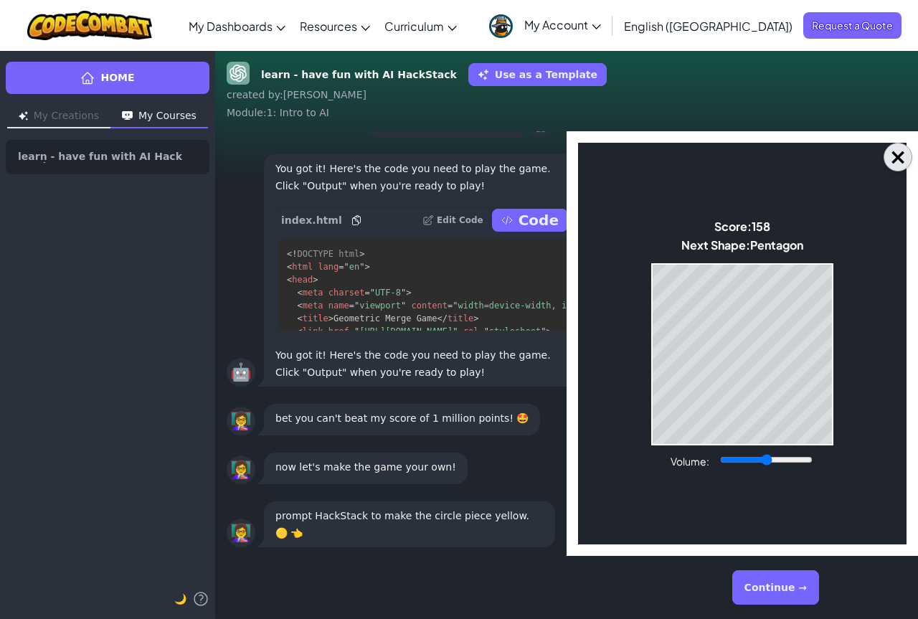
click at [898, 159] on button "×" at bounding box center [898, 157] width 29 height 29
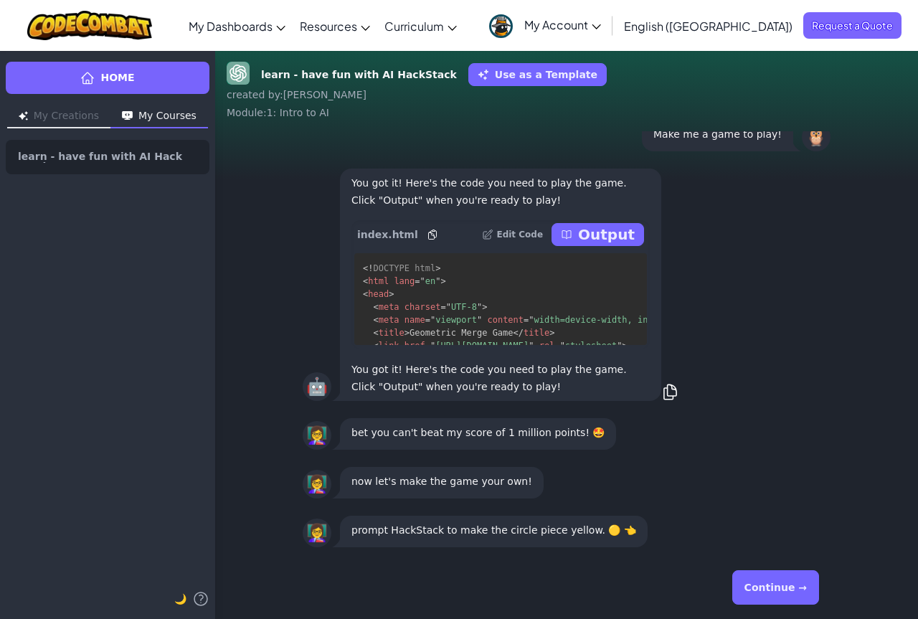
click at [779, 578] on button "Continue →" at bounding box center [776, 587] width 87 height 34
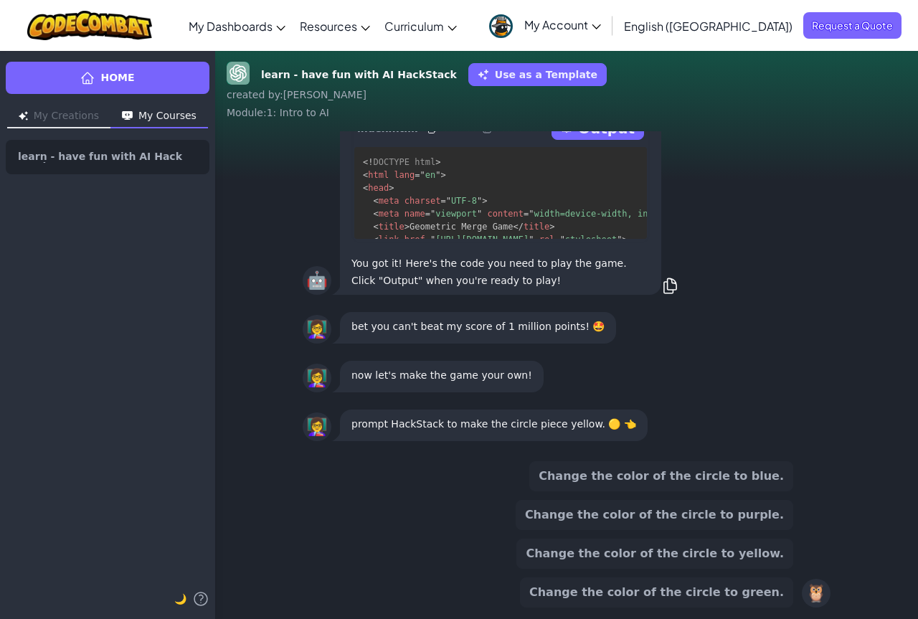
click at [621, 559] on button "Change the color of the circle to yellow." at bounding box center [655, 554] width 277 height 30
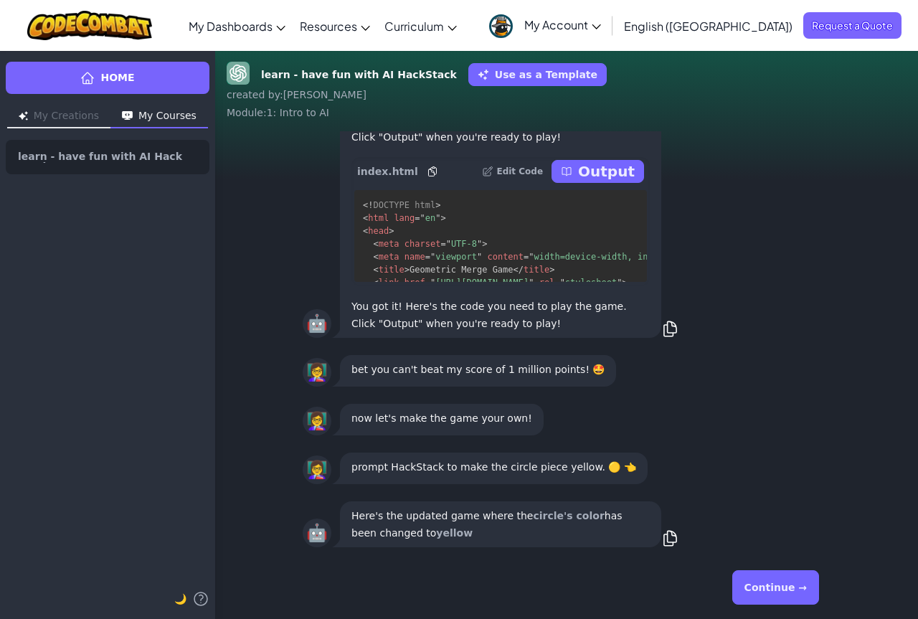
click at [799, 585] on button "Continue →" at bounding box center [776, 587] width 87 height 34
